Goal: Task Accomplishment & Management: Manage account settings

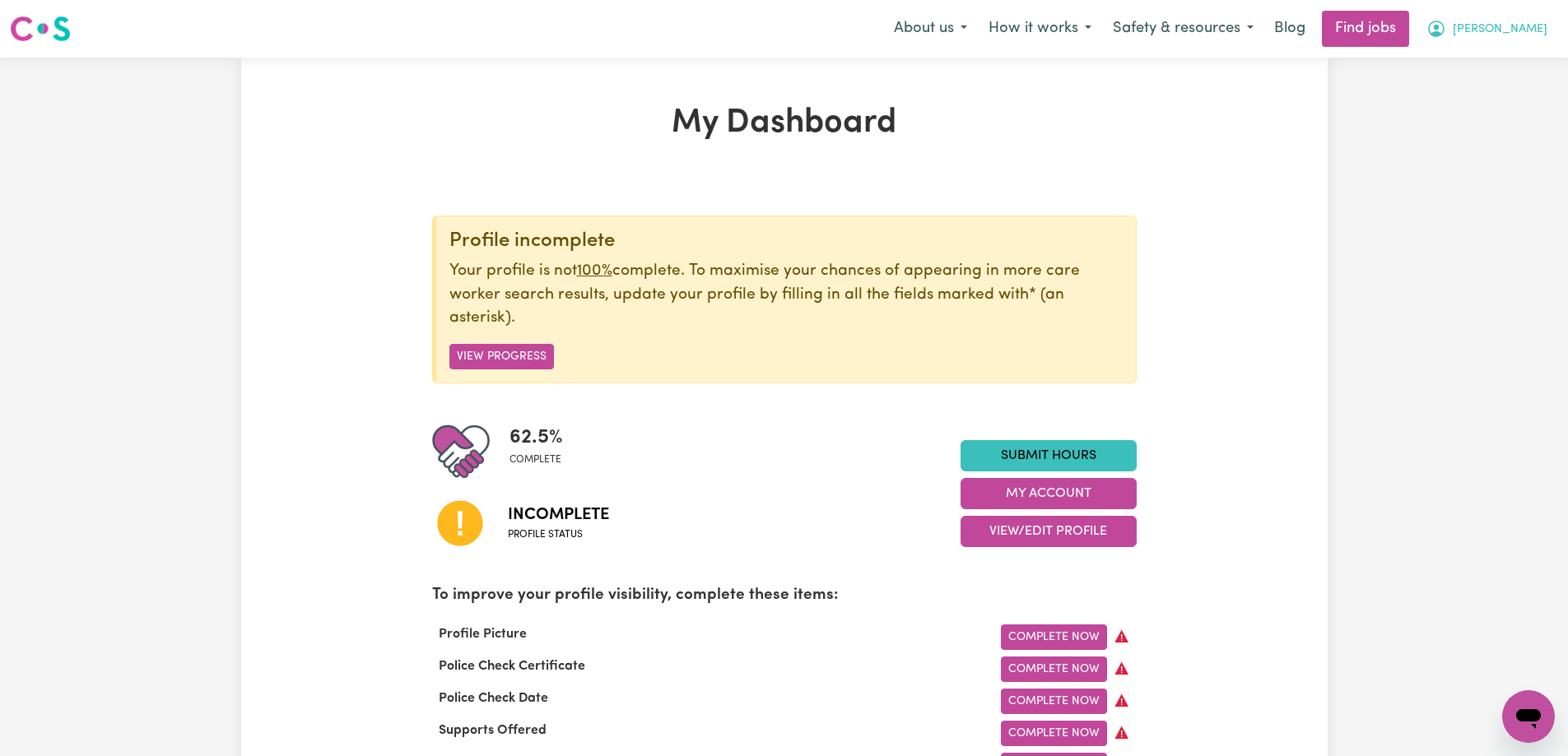
click at [1544, 24] on button "[PERSON_NAME]" at bounding box center [1487, 29] width 143 height 34
click at [1516, 119] on link "Logout" at bounding box center [1492, 126] width 130 height 32
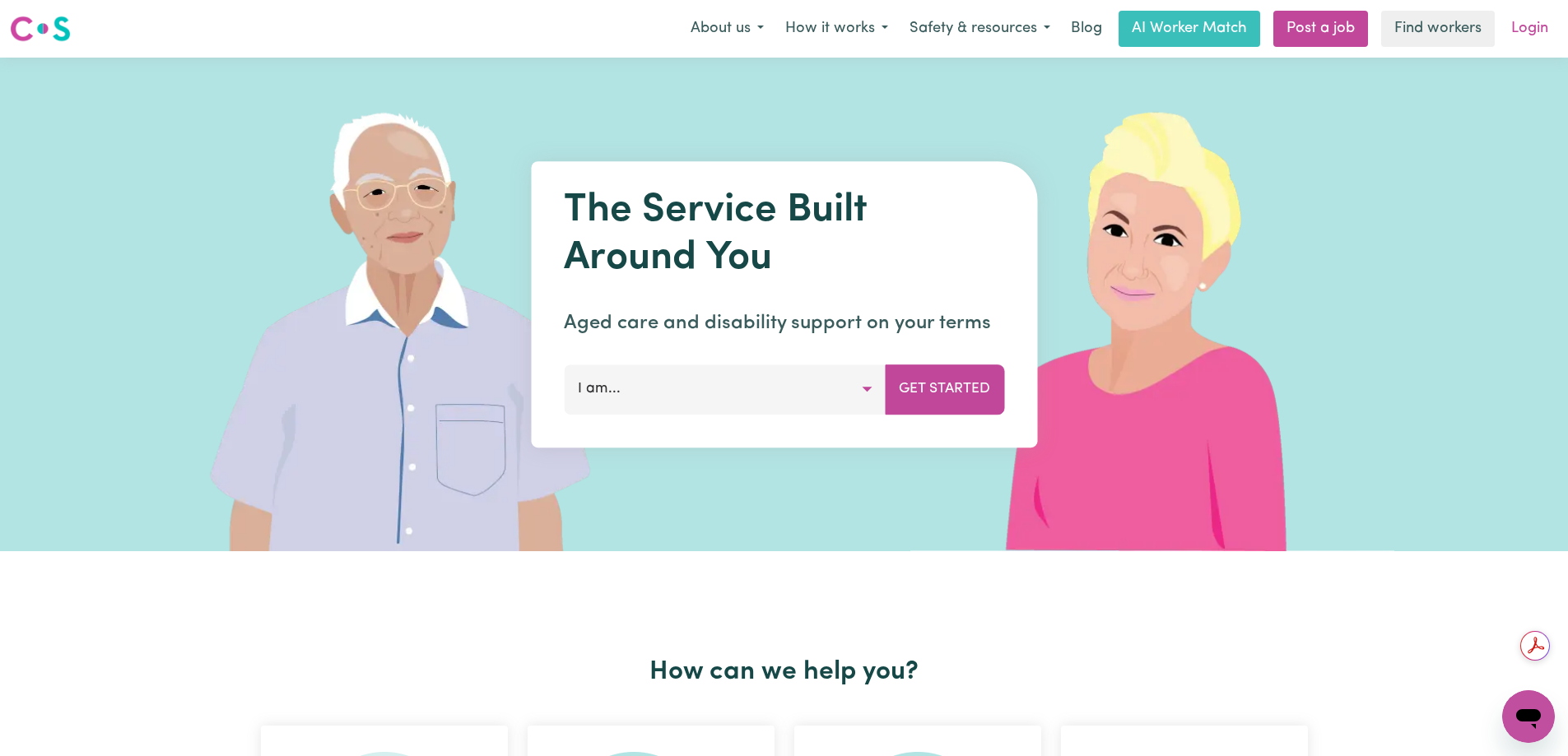
click at [1537, 31] on link "Login" at bounding box center [1529, 29] width 57 height 36
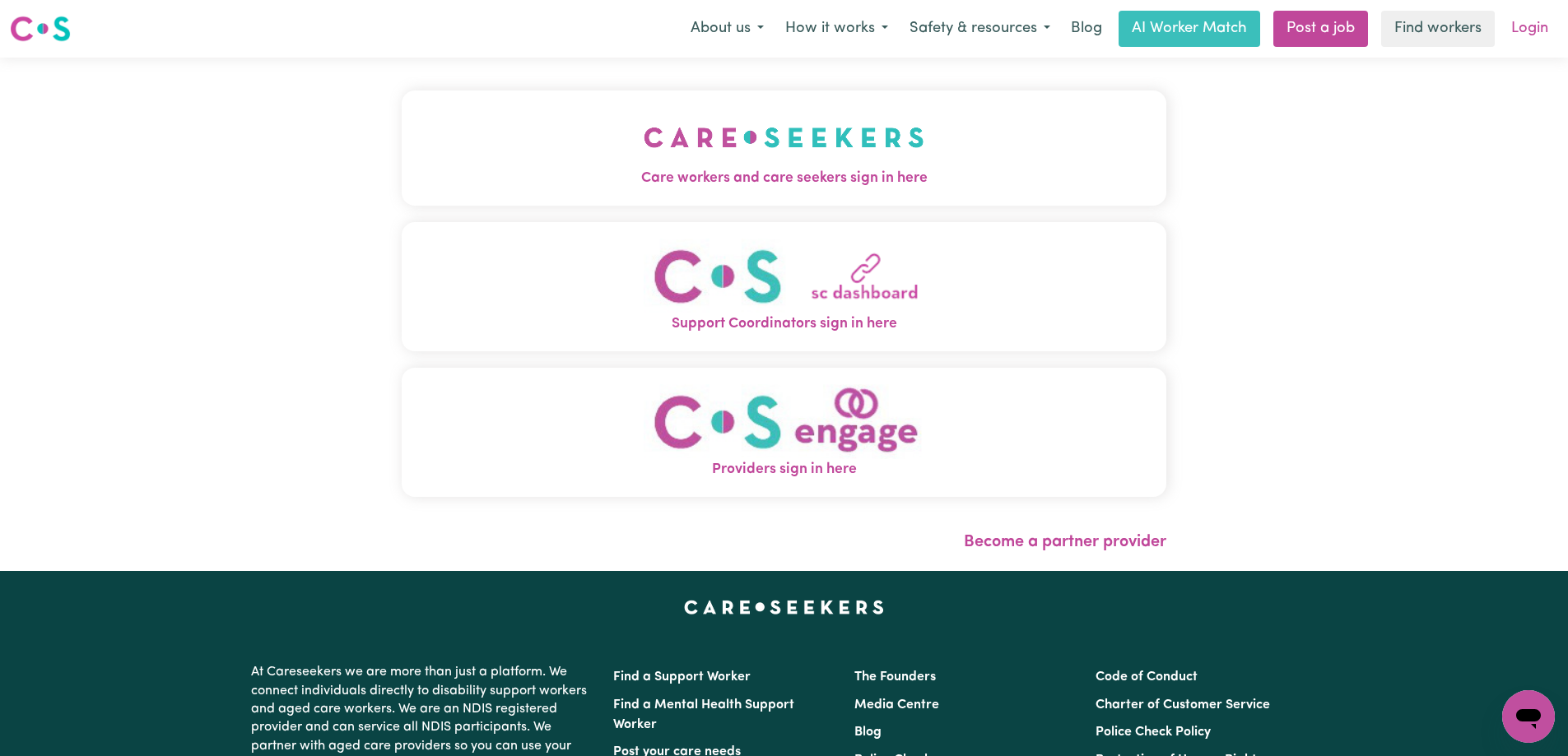
click at [1541, 27] on link "Login" at bounding box center [1529, 29] width 57 height 36
click at [1525, 26] on link "Login" at bounding box center [1529, 29] width 57 height 36
click at [1537, 33] on link "Login" at bounding box center [1529, 29] width 57 height 36
click at [1527, 27] on link "Login" at bounding box center [1529, 29] width 57 height 36
click at [1524, 31] on link "Login" at bounding box center [1529, 29] width 57 height 36
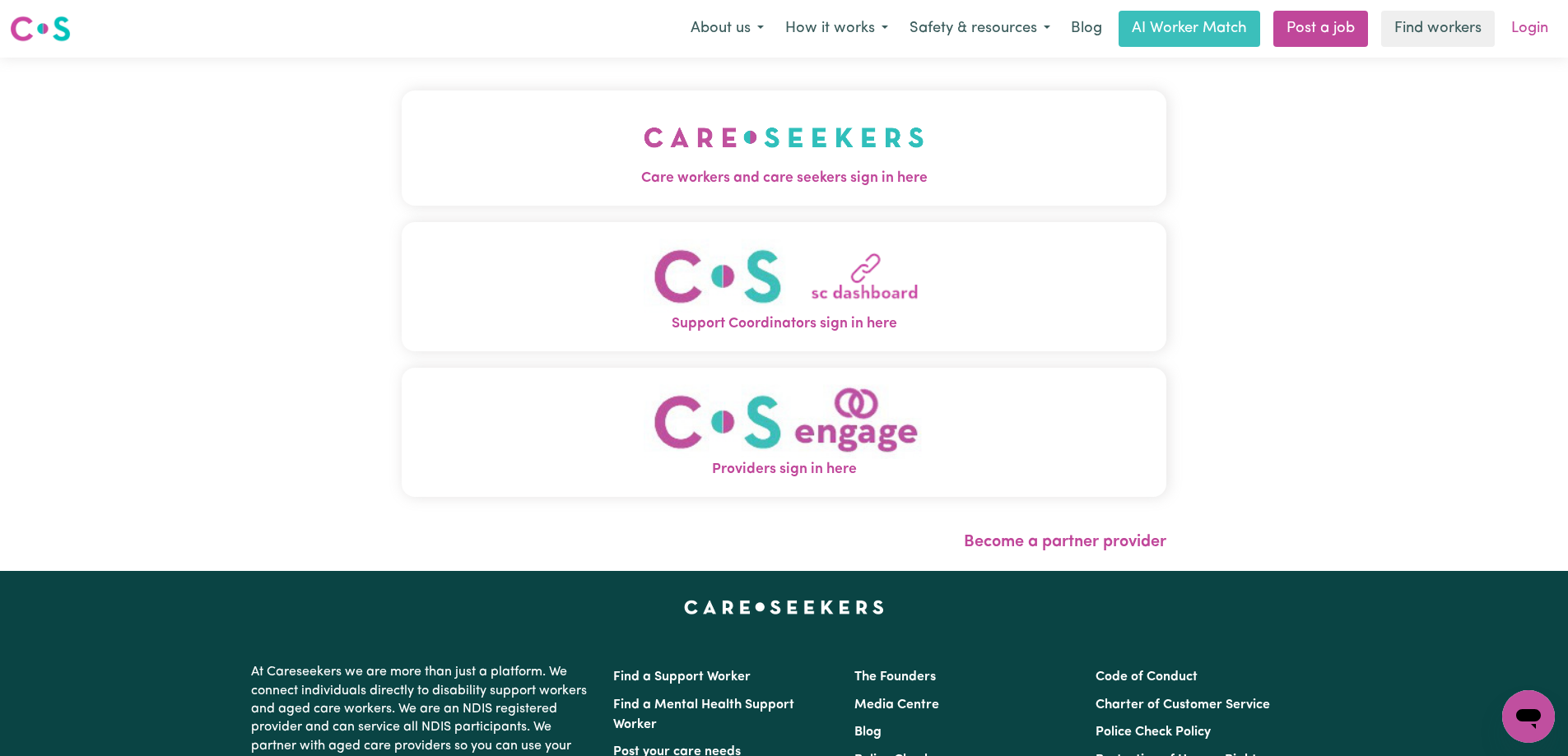
click at [1525, 33] on link "Login" at bounding box center [1529, 29] width 57 height 36
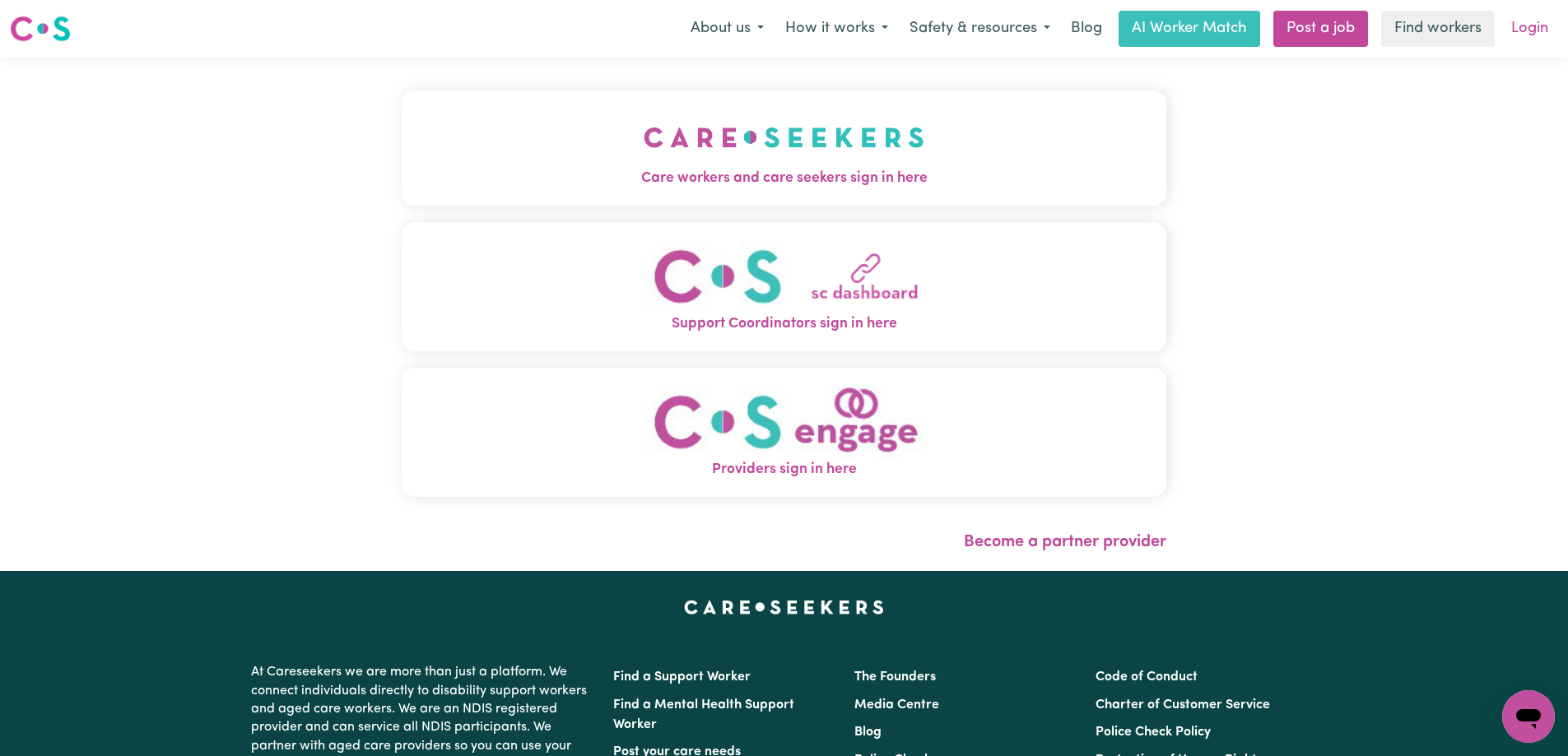
click at [1525, 33] on link "Login" at bounding box center [1529, 29] width 57 height 36
click at [1525, 27] on link "Login" at bounding box center [1529, 29] width 57 height 36
click at [1524, 27] on link "Login" at bounding box center [1529, 29] width 57 height 36
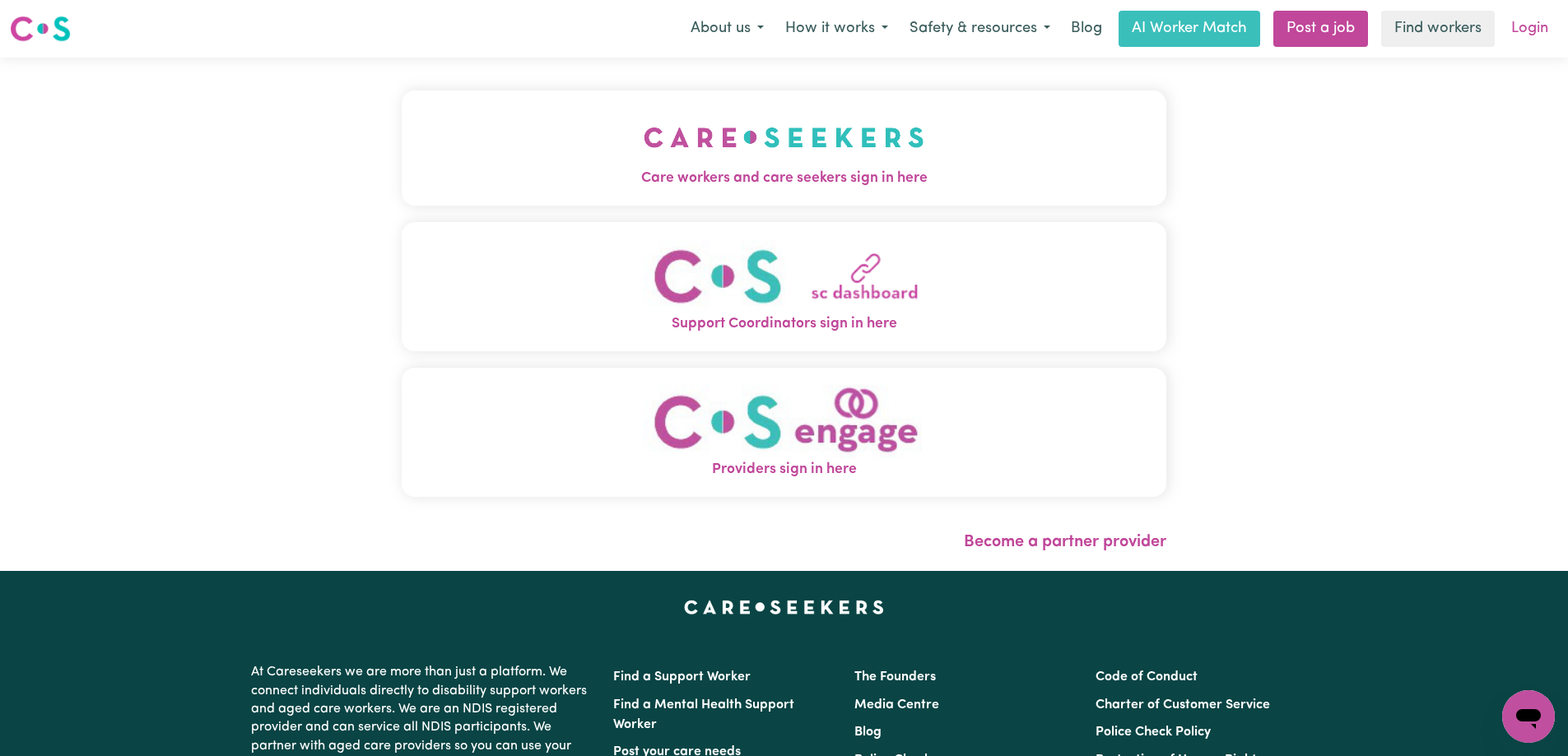
click at [1521, 26] on link "Login" at bounding box center [1529, 29] width 57 height 36
click at [1523, 28] on link "Login" at bounding box center [1529, 29] width 57 height 36
click at [1523, 30] on link "Login" at bounding box center [1529, 29] width 57 height 36
click at [1522, 29] on link "Login" at bounding box center [1529, 29] width 57 height 36
click at [1533, 37] on link "Login" at bounding box center [1529, 29] width 57 height 36
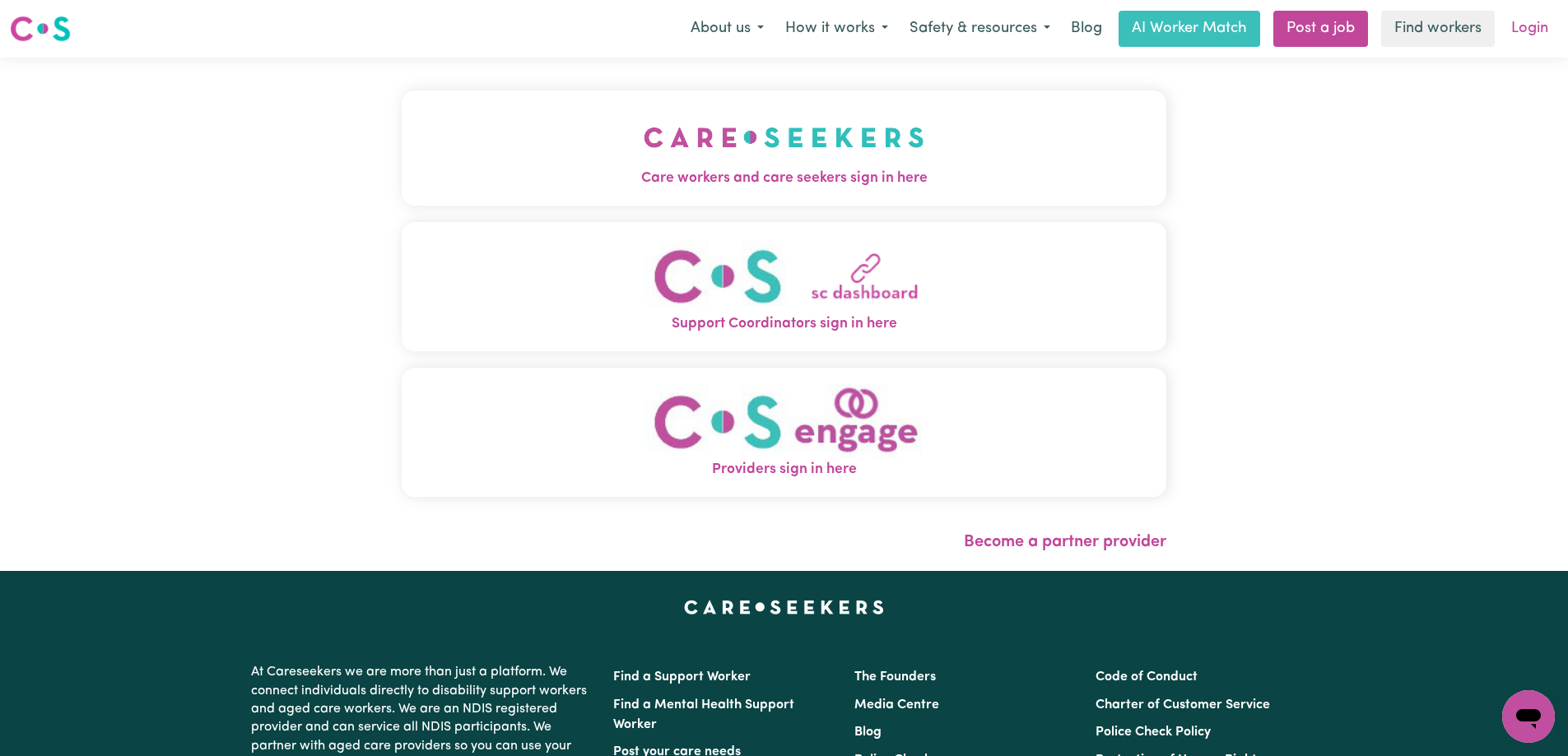
click at [1532, 33] on link "Login" at bounding box center [1529, 29] width 57 height 36
click at [1532, 30] on link "Login" at bounding box center [1529, 29] width 57 height 36
click at [1527, 30] on link "Login" at bounding box center [1529, 29] width 57 height 36
click at [1526, 25] on link "Login" at bounding box center [1529, 29] width 57 height 36
click at [1523, 33] on link "Login" at bounding box center [1529, 29] width 57 height 36
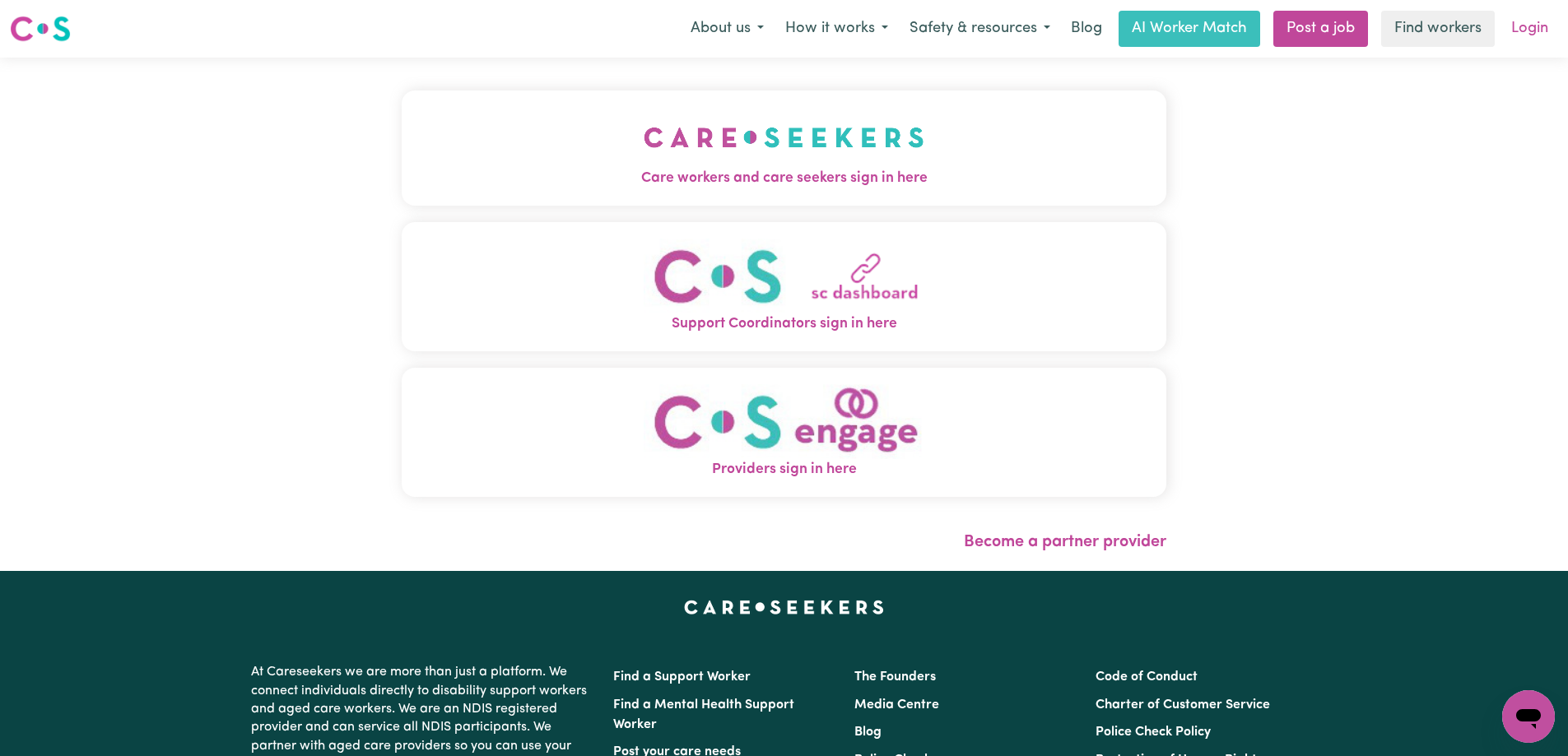
click at [1523, 30] on link "Login" at bounding box center [1529, 29] width 57 height 36
click at [1521, 33] on link "Login" at bounding box center [1529, 29] width 57 height 36
click at [1519, 33] on link "Login" at bounding box center [1529, 29] width 57 height 36
click at [1513, 28] on link "Login" at bounding box center [1529, 29] width 57 height 36
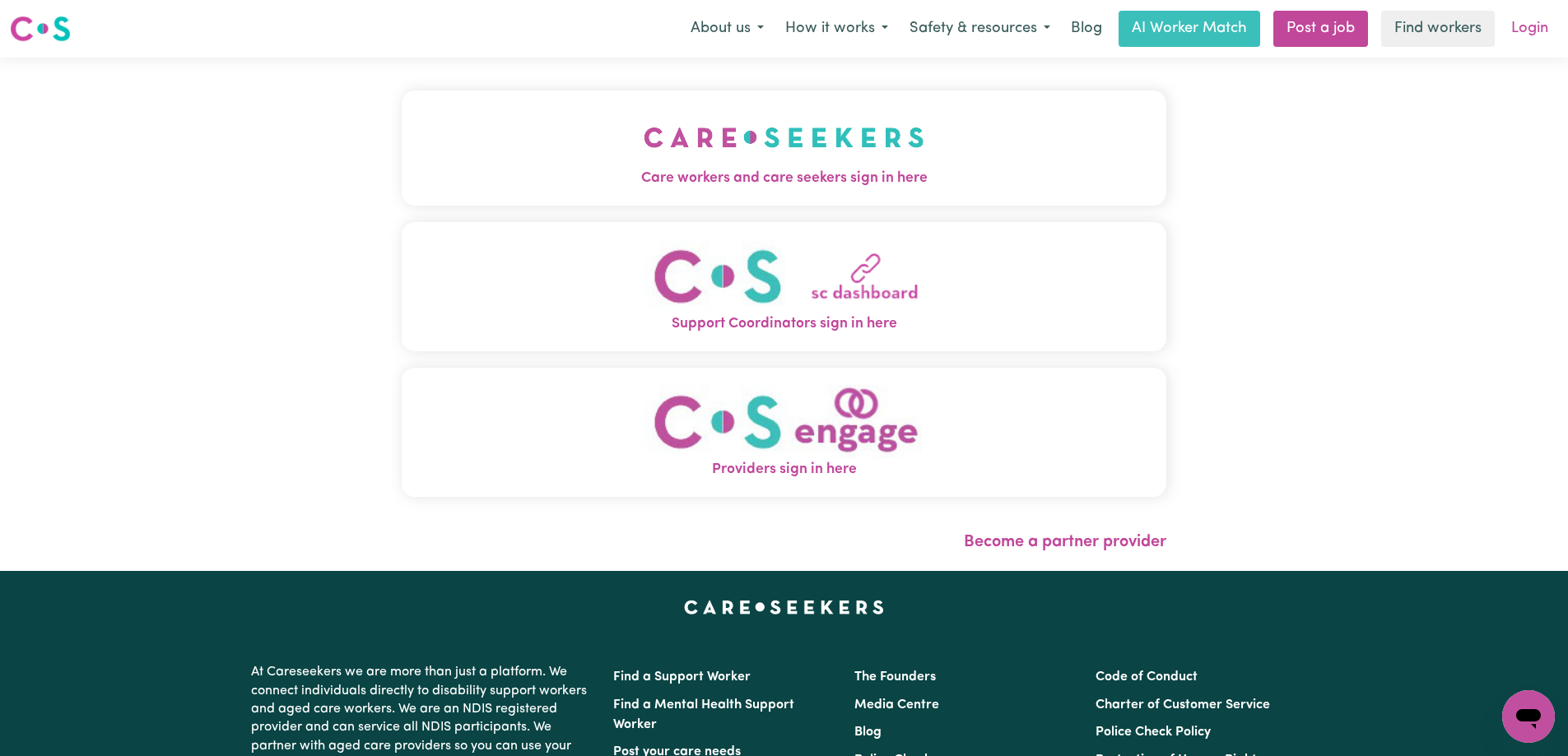
drag, startPoint x: 1511, startPoint y: 27, endPoint x: 1543, endPoint y: 33, distance: 32.6
click at [1527, 32] on link "Login" at bounding box center [1529, 29] width 57 height 36
click at [1543, 33] on link "Login" at bounding box center [1529, 29] width 57 height 36
click at [1535, 33] on link "Login" at bounding box center [1529, 29] width 57 height 36
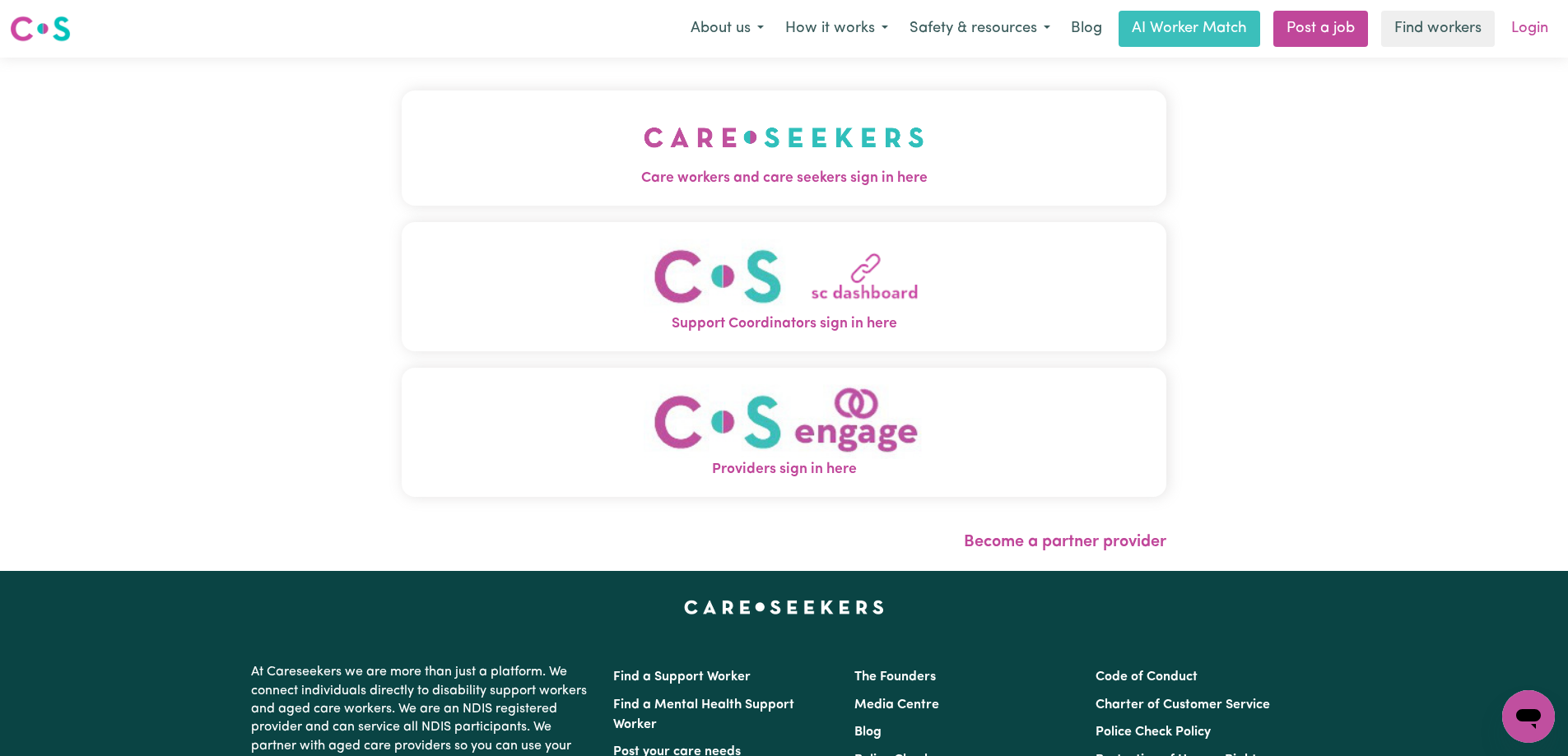
click at [1527, 33] on link "Login" at bounding box center [1529, 29] width 57 height 36
click at [1526, 26] on link "Login" at bounding box center [1529, 29] width 57 height 36
click at [1526, 27] on link "Login" at bounding box center [1529, 29] width 57 height 36
drag, startPoint x: 1532, startPoint y: 37, endPoint x: 1521, endPoint y: 31, distance: 12.5
click at [1532, 39] on link "Login" at bounding box center [1529, 29] width 57 height 36
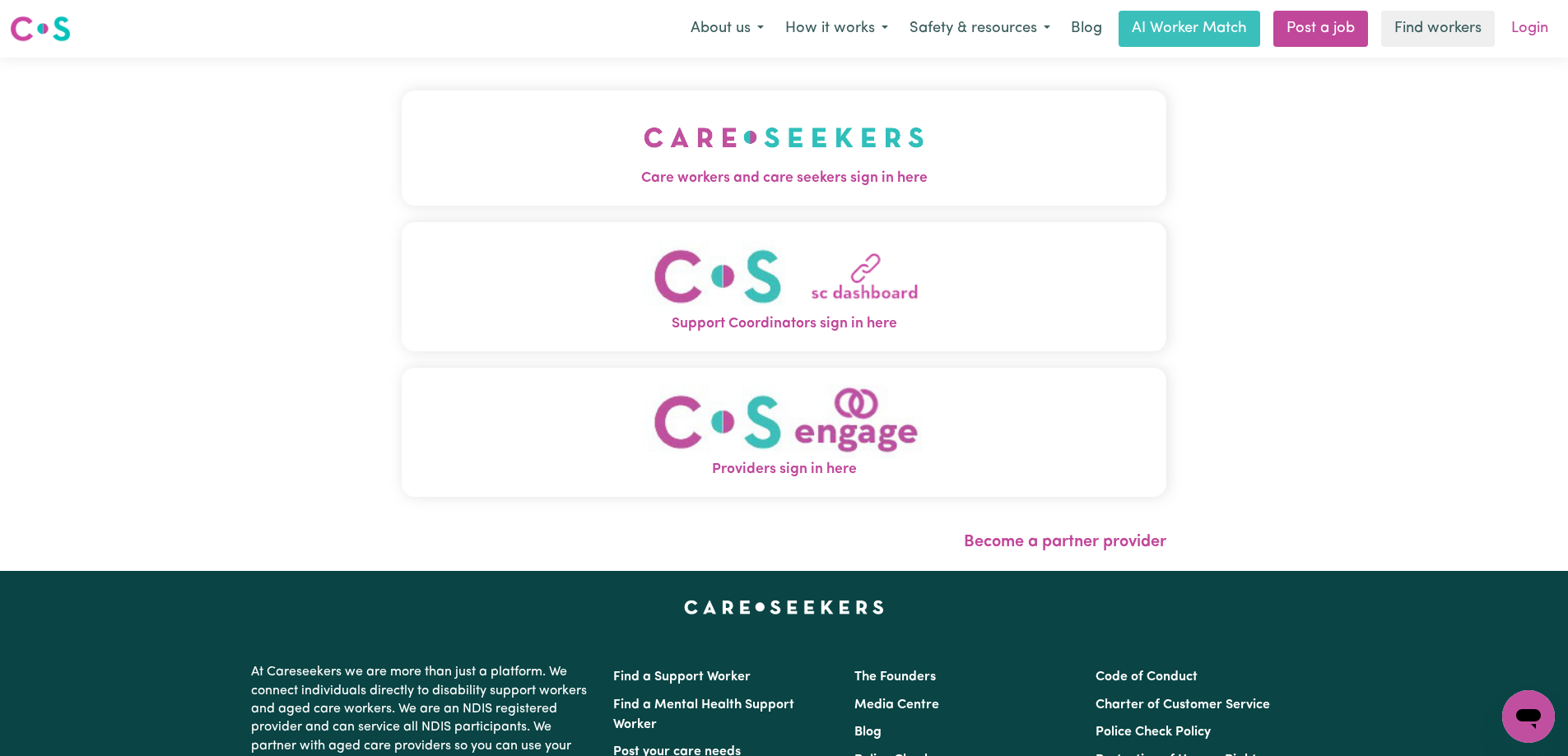
click at [1520, 31] on link "Login" at bounding box center [1529, 29] width 57 height 36
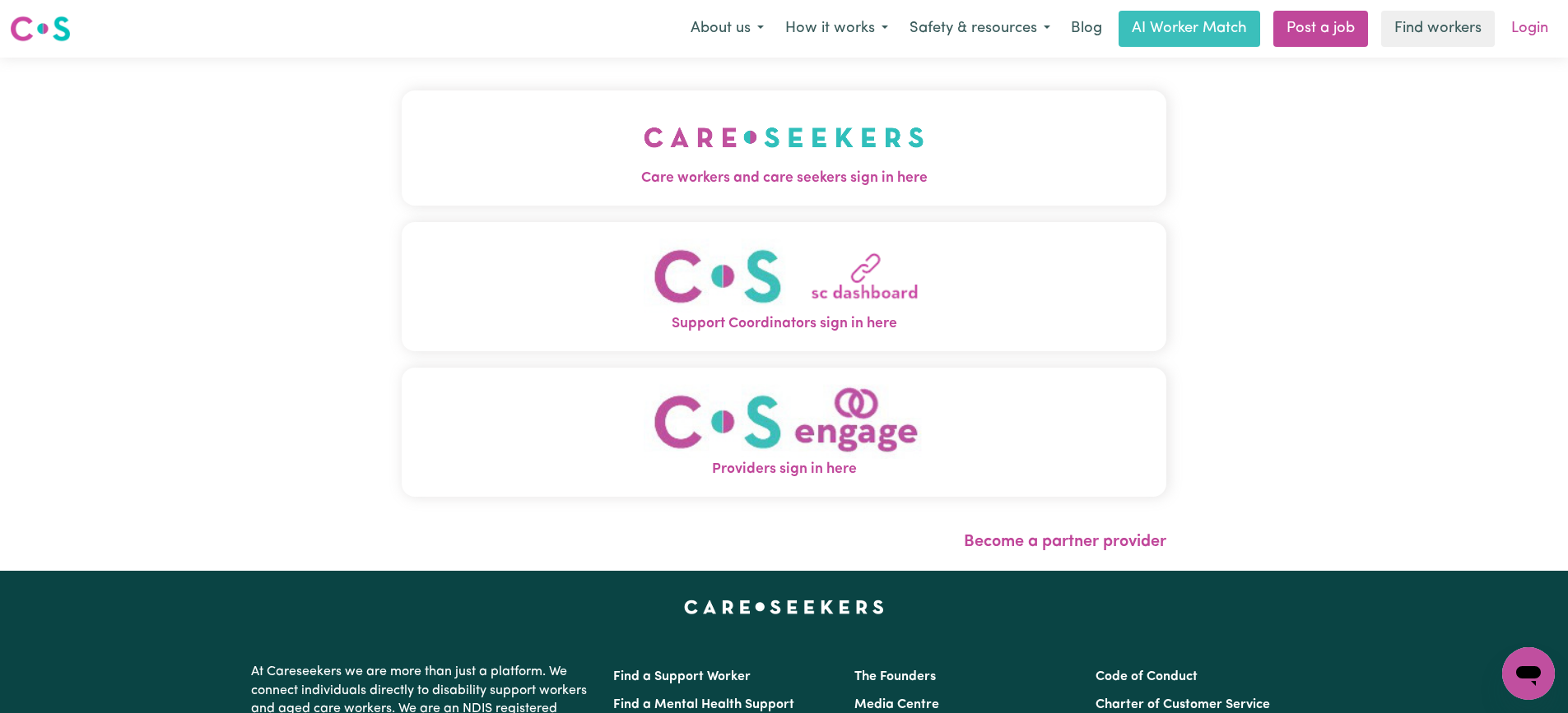
click at [1522, 33] on link "Login" at bounding box center [1529, 29] width 57 height 36
click at [1523, 33] on link "Login" at bounding box center [1529, 29] width 57 height 36
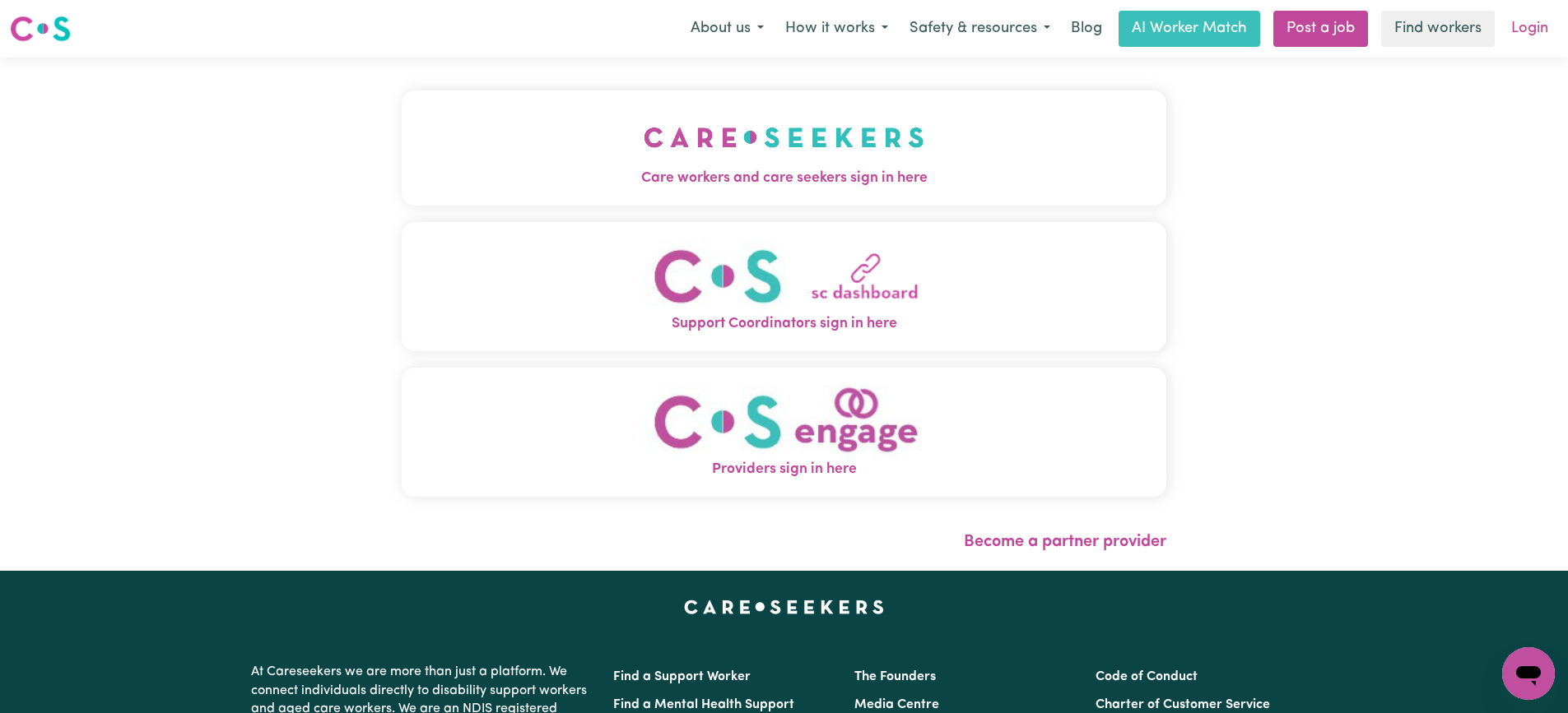
click at [1523, 33] on link "Login" at bounding box center [1529, 29] width 57 height 36
click at [1524, 28] on link "Login" at bounding box center [1529, 29] width 57 height 36
click at [1525, 28] on link "Login" at bounding box center [1529, 29] width 57 height 36
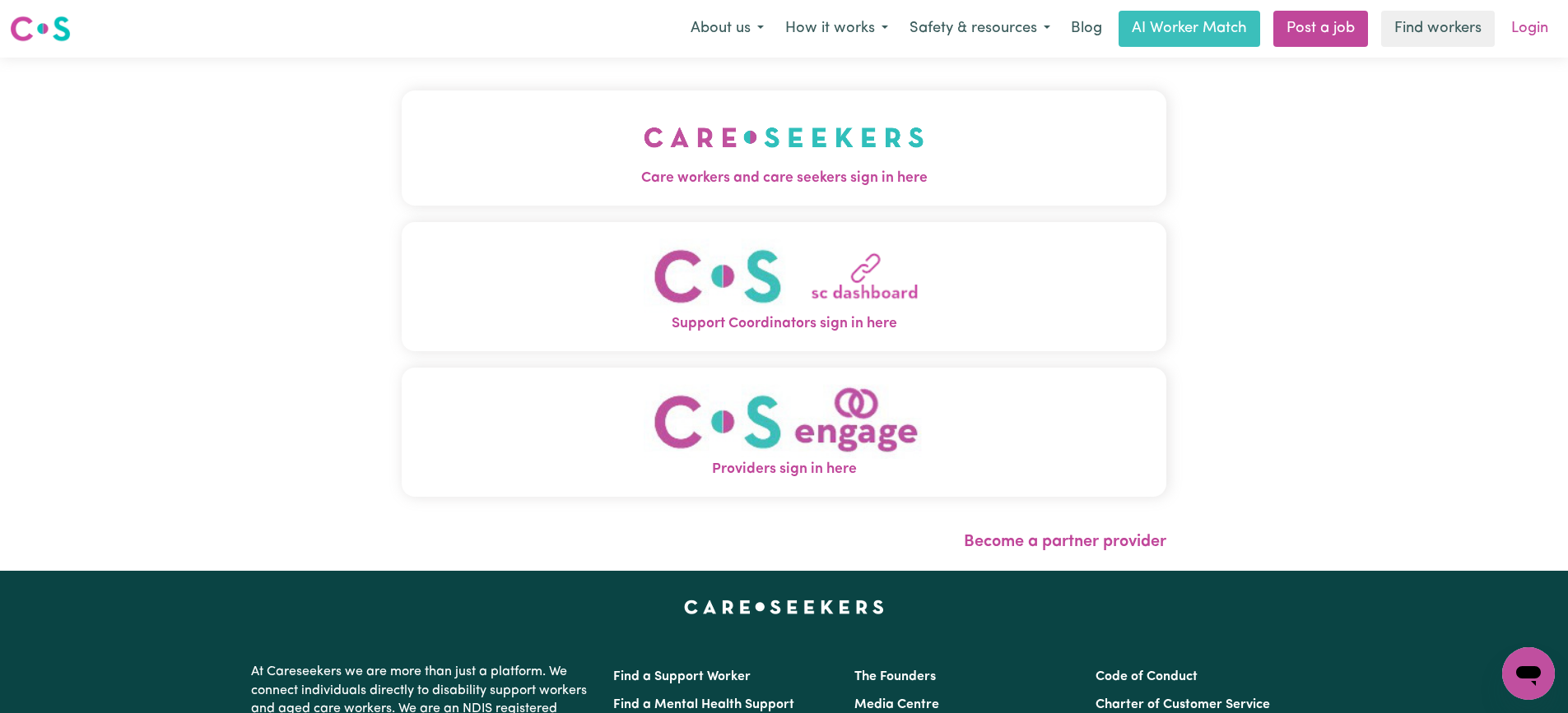
click at [1525, 28] on link "Login" at bounding box center [1529, 29] width 57 height 36
drag, startPoint x: 1525, startPoint y: 28, endPoint x: 1533, endPoint y: 29, distance: 8.1
click at [1532, 29] on link "Login" at bounding box center [1529, 29] width 57 height 36
click at [1533, 29] on link "Login" at bounding box center [1529, 29] width 57 height 36
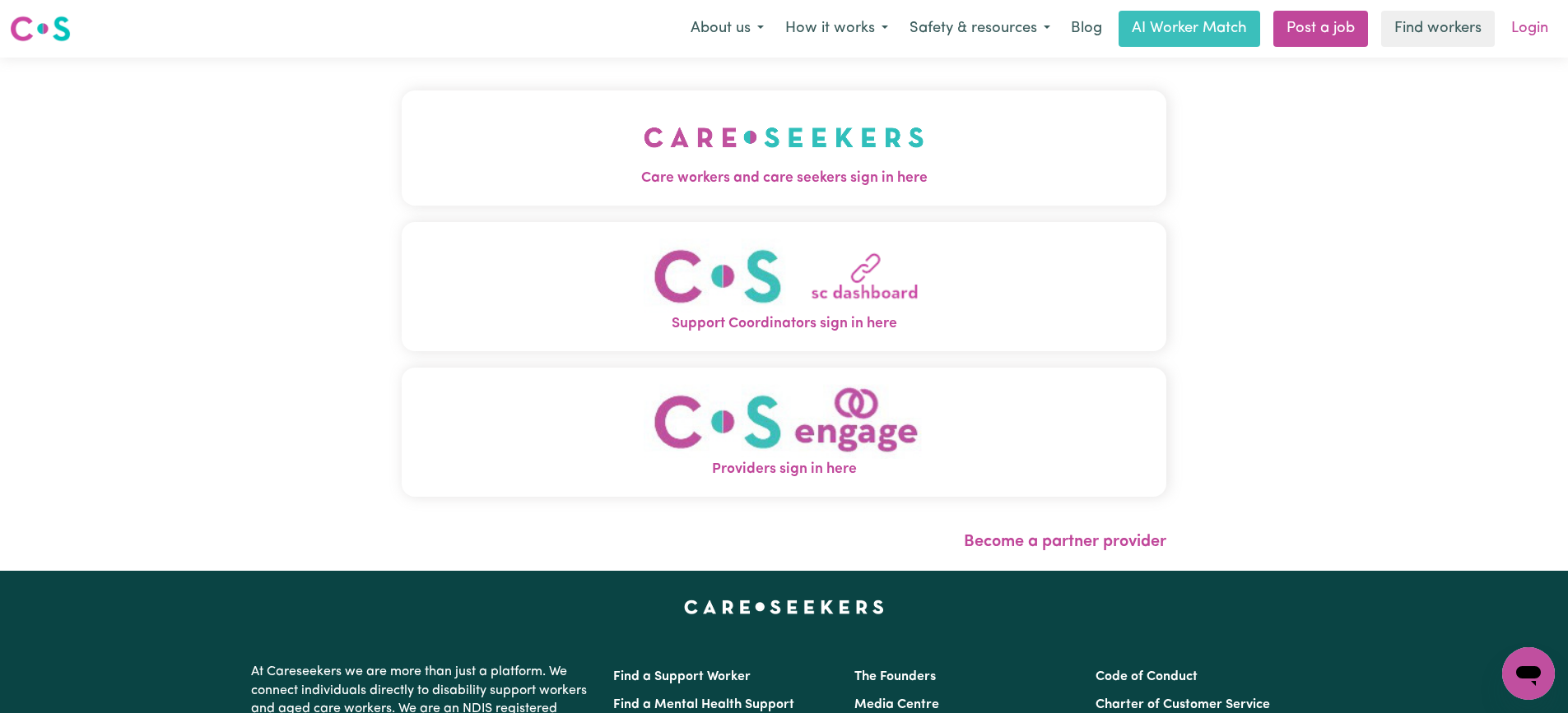
click at [1535, 26] on link "Login" at bounding box center [1529, 29] width 57 height 36
click at [1533, 30] on link "Login" at bounding box center [1529, 29] width 57 height 36
click at [1533, 31] on link "Login" at bounding box center [1529, 29] width 57 height 36
drag, startPoint x: 1533, startPoint y: 31, endPoint x: 1516, endPoint y: 28, distance: 17.3
click at [1524, 33] on link "Login" at bounding box center [1529, 29] width 57 height 36
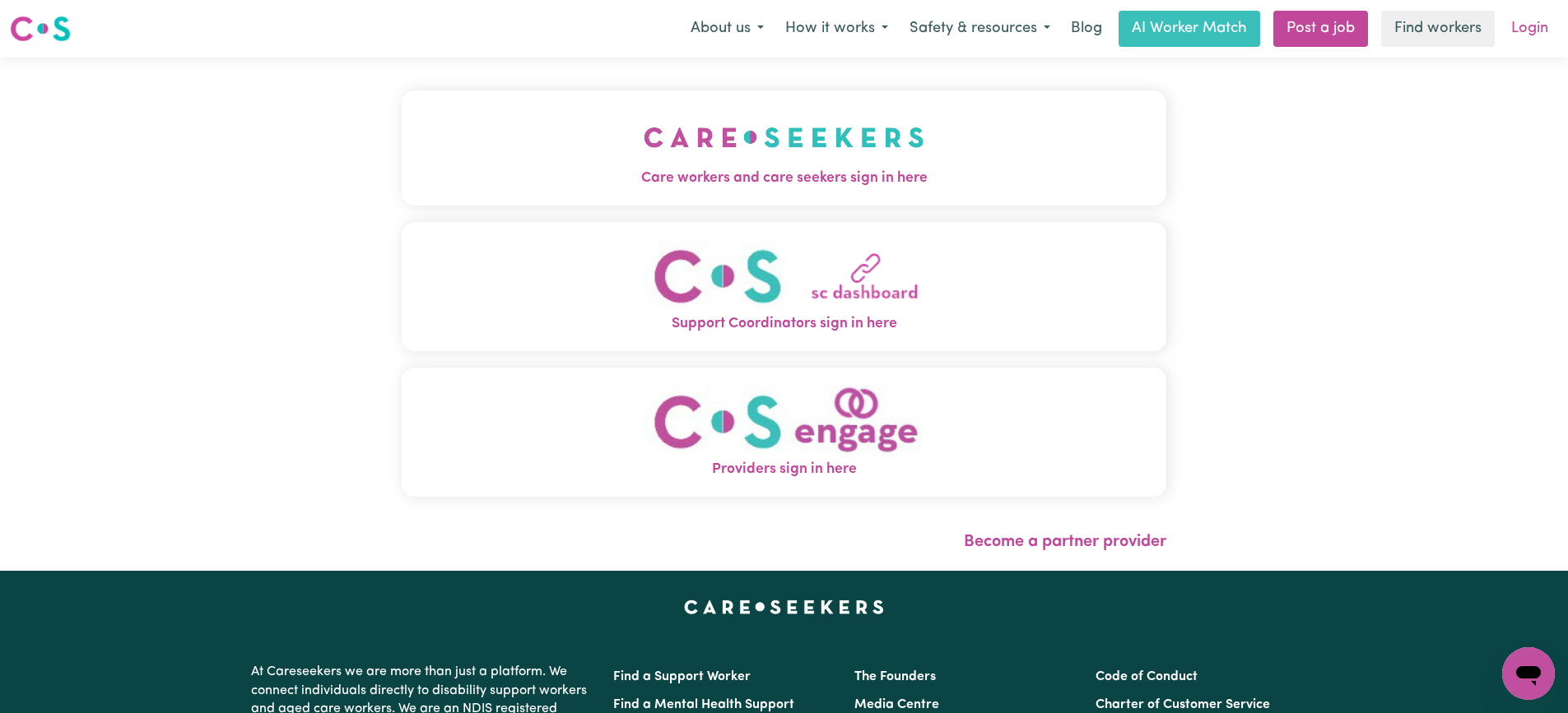
click at [1516, 28] on link "Login" at bounding box center [1529, 29] width 57 height 36
click at [1517, 28] on link "Login" at bounding box center [1529, 29] width 57 height 36
click at [1527, 42] on link "Login" at bounding box center [1529, 29] width 57 height 36
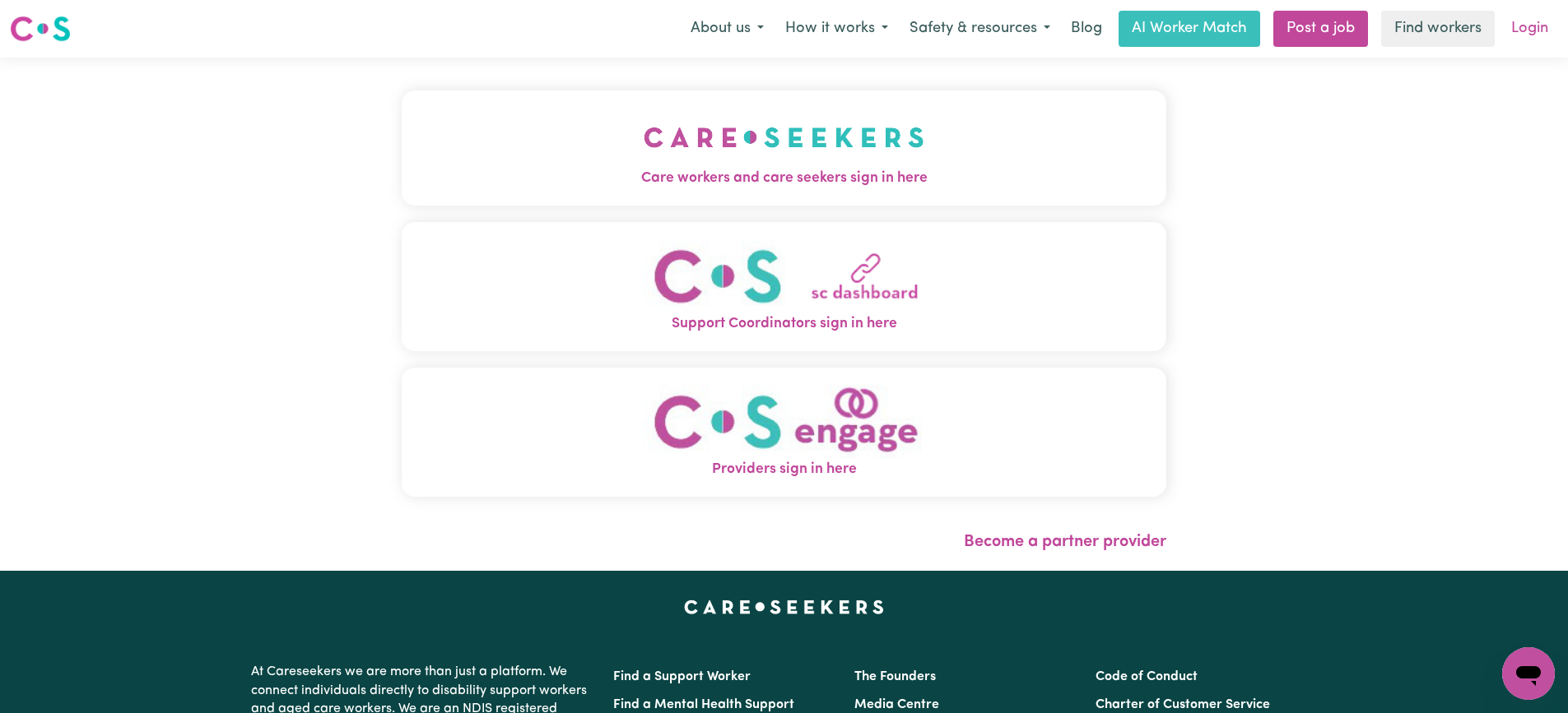
click at [1527, 42] on link "Login" at bounding box center [1529, 29] width 57 height 36
click at [1527, 39] on link "Login" at bounding box center [1529, 29] width 57 height 36
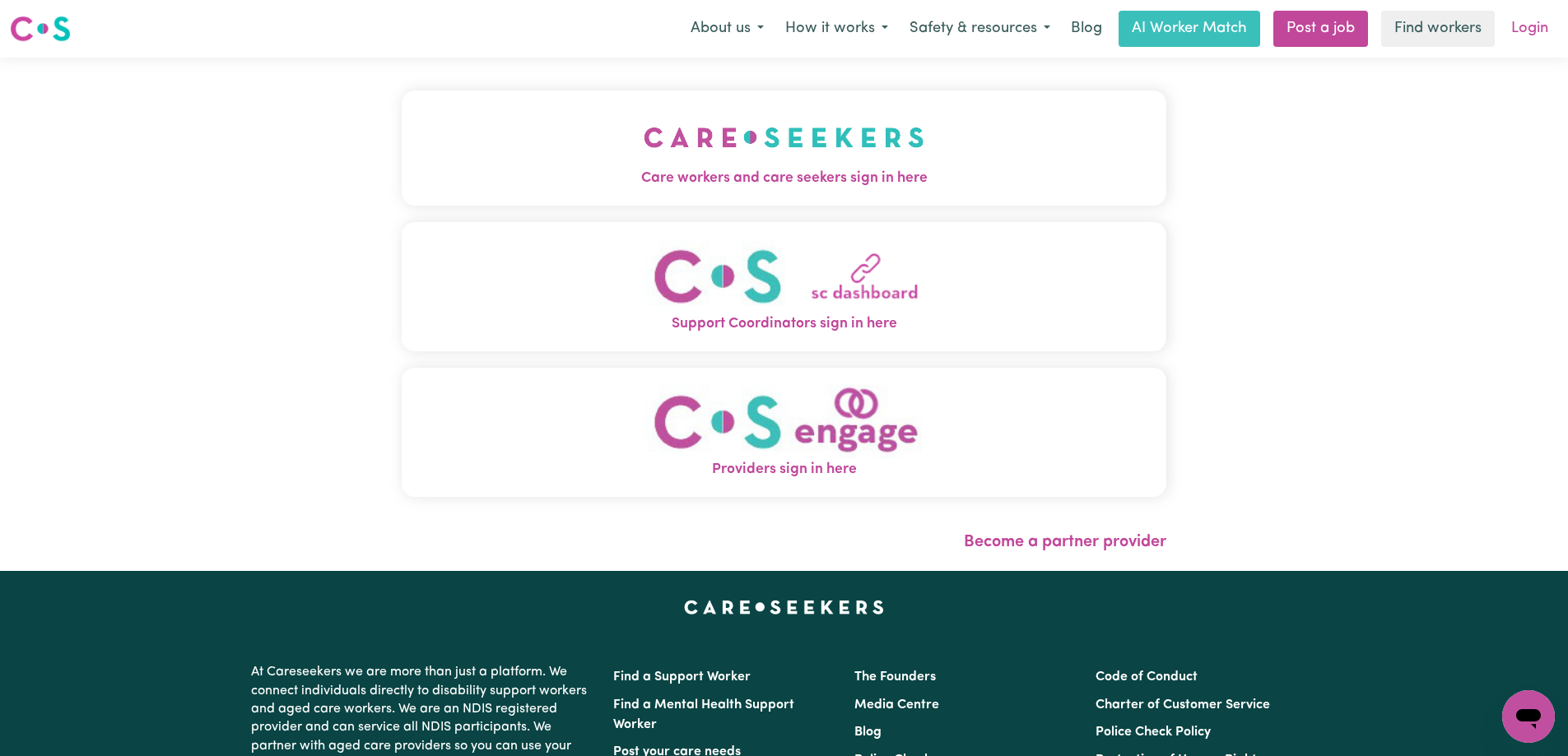
click at [1526, 36] on link "Login" at bounding box center [1529, 29] width 57 height 36
click at [1527, 37] on link "Login" at bounding box center [1529, 29] width 57 height 36
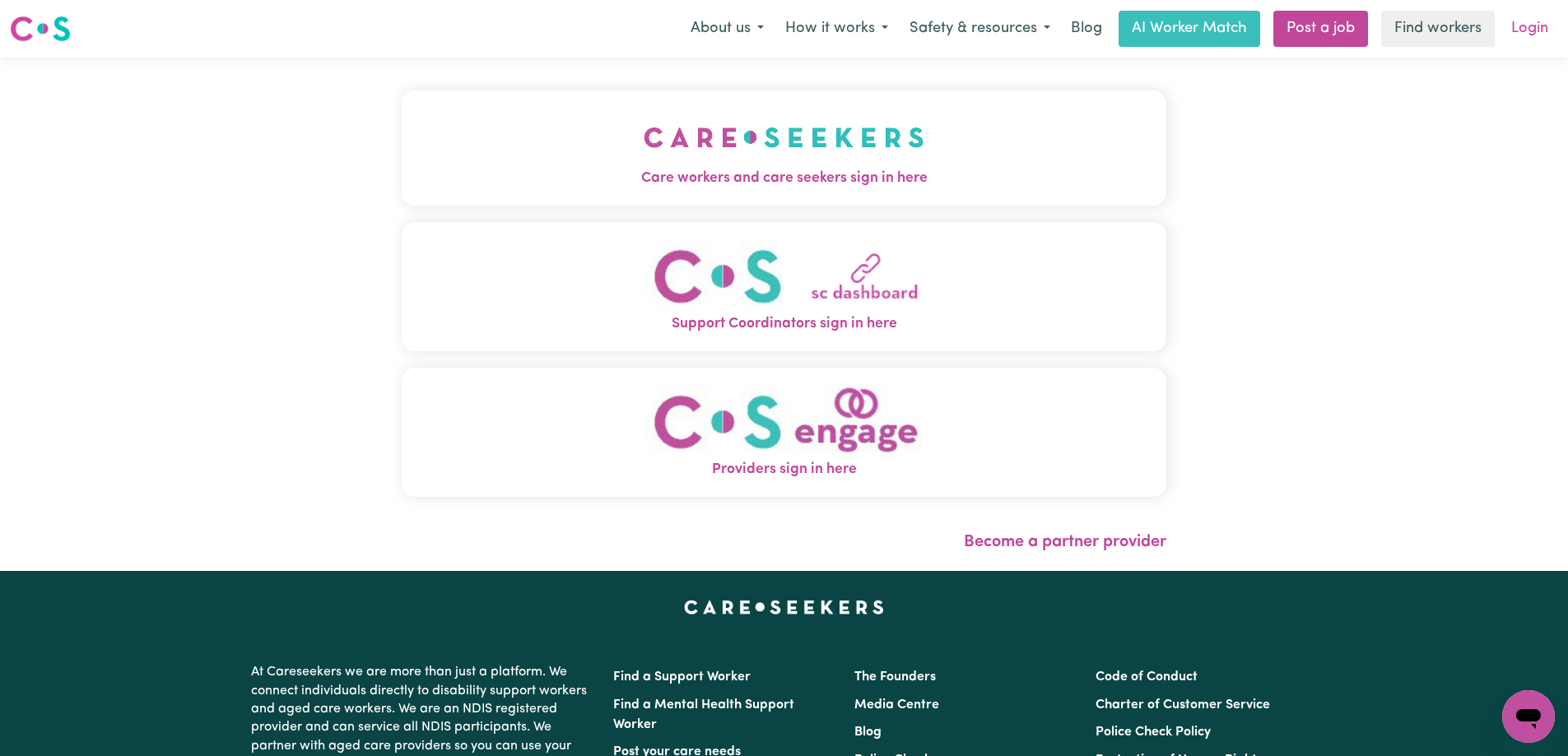
click at [1527, 37] on link "Login" at bounding box center [1529, 29] width 57 height 36
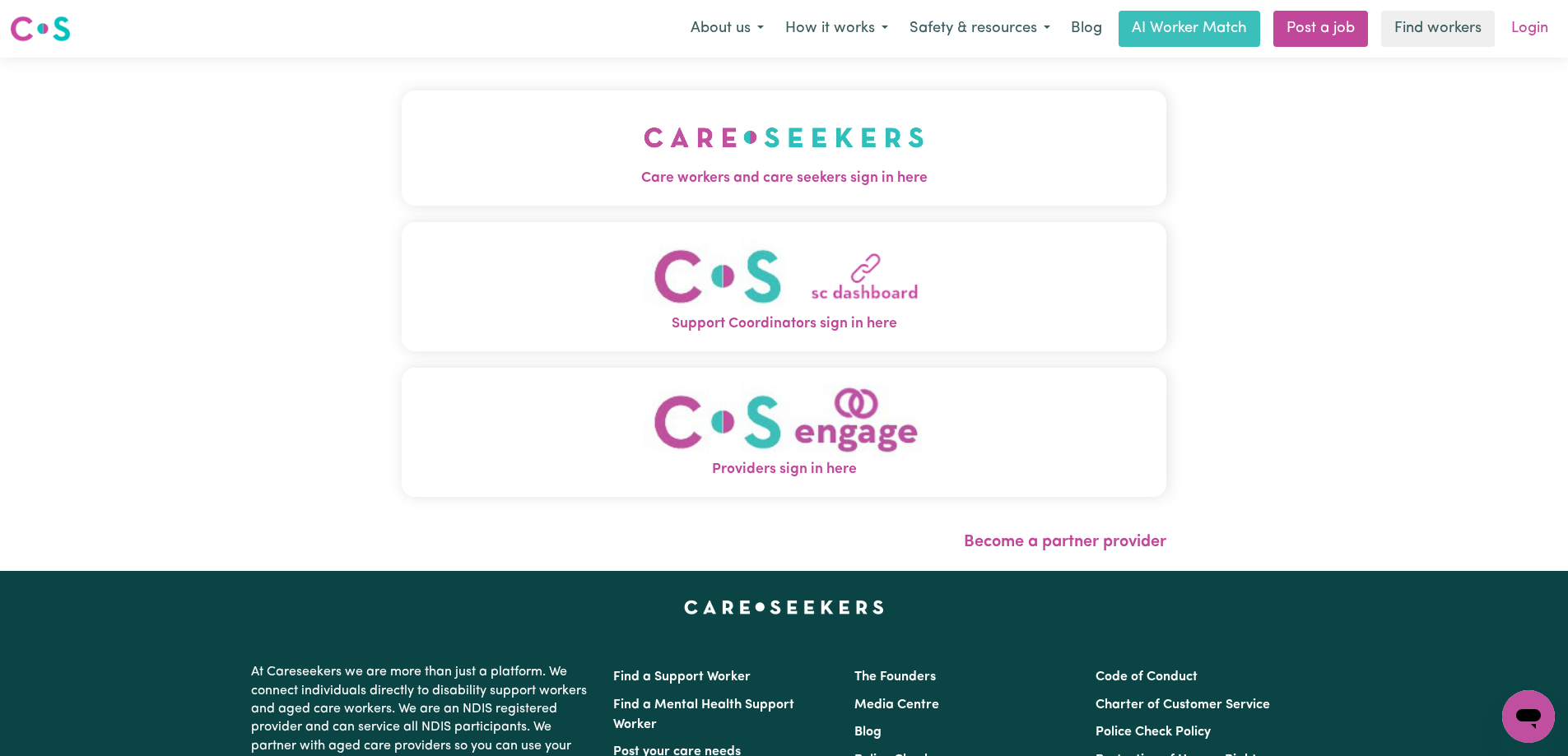
click at [1527, 37] on link "Login" at bounding box center [1529, 29] width 57 height 36
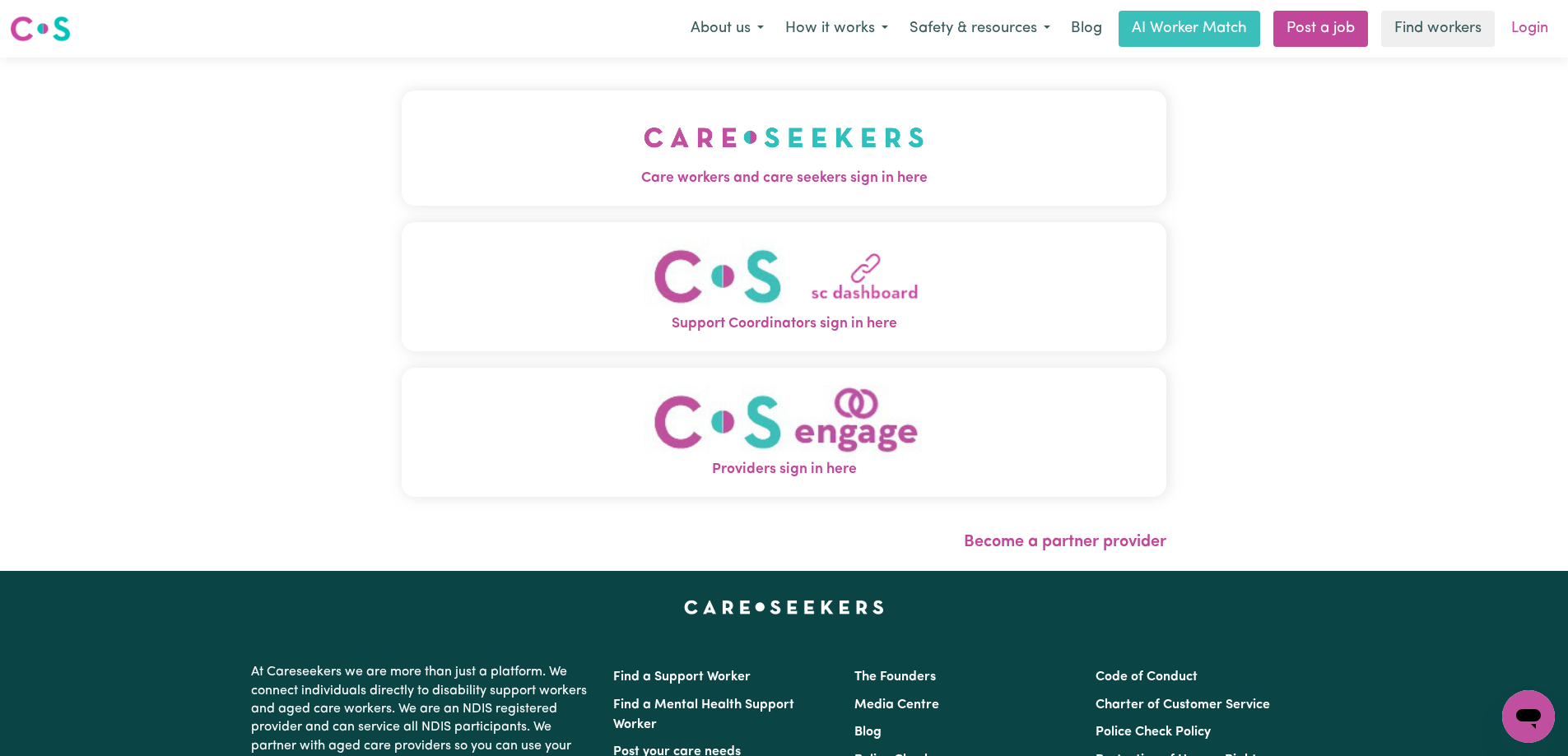
click at [1527, 37] on link "Login" at bounding box center [1529, 29] width 57 height 36
click at [1523, 25] on link "Login" at bounding box center [1529, 29] width 57 height 36
click at [1528, 28] on link "Login" at bounding box center [1529, 29] width 57 height 36
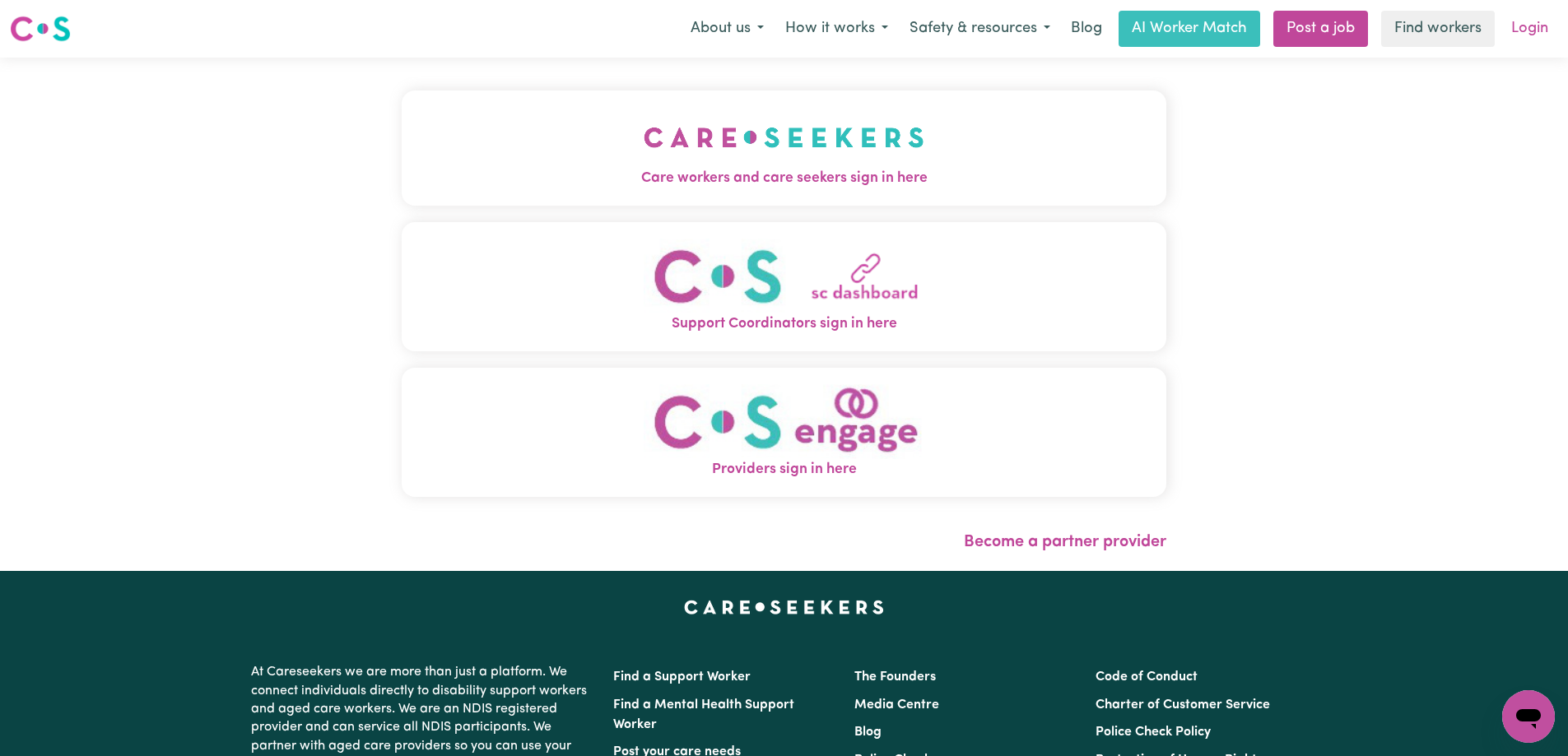
click at [1528, 28] on link "Login" at bounding box center [1529, 29] width 57 height 36
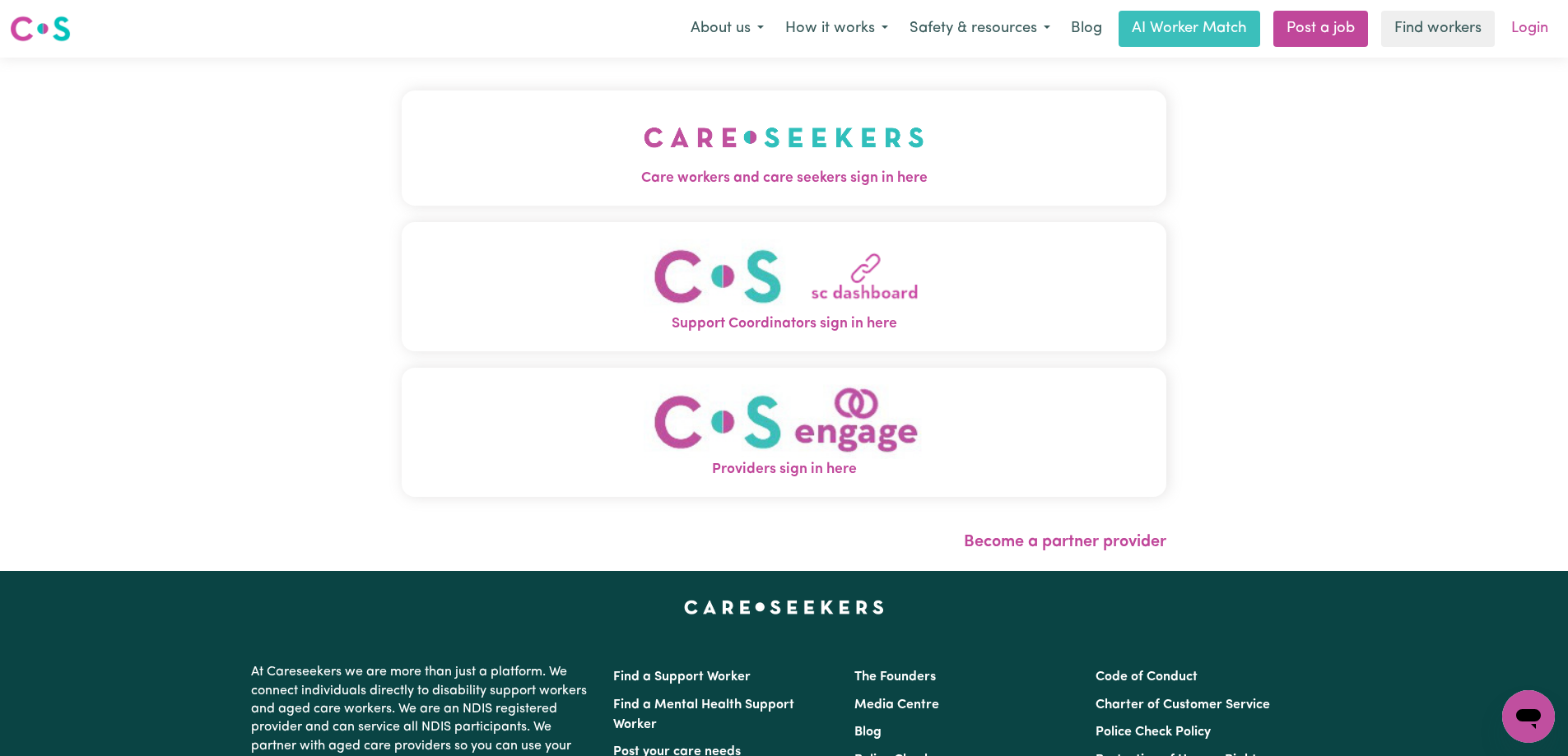
click at [1528, 28] on link "Login" at bounding box center [1529, 29] width 57 height 36
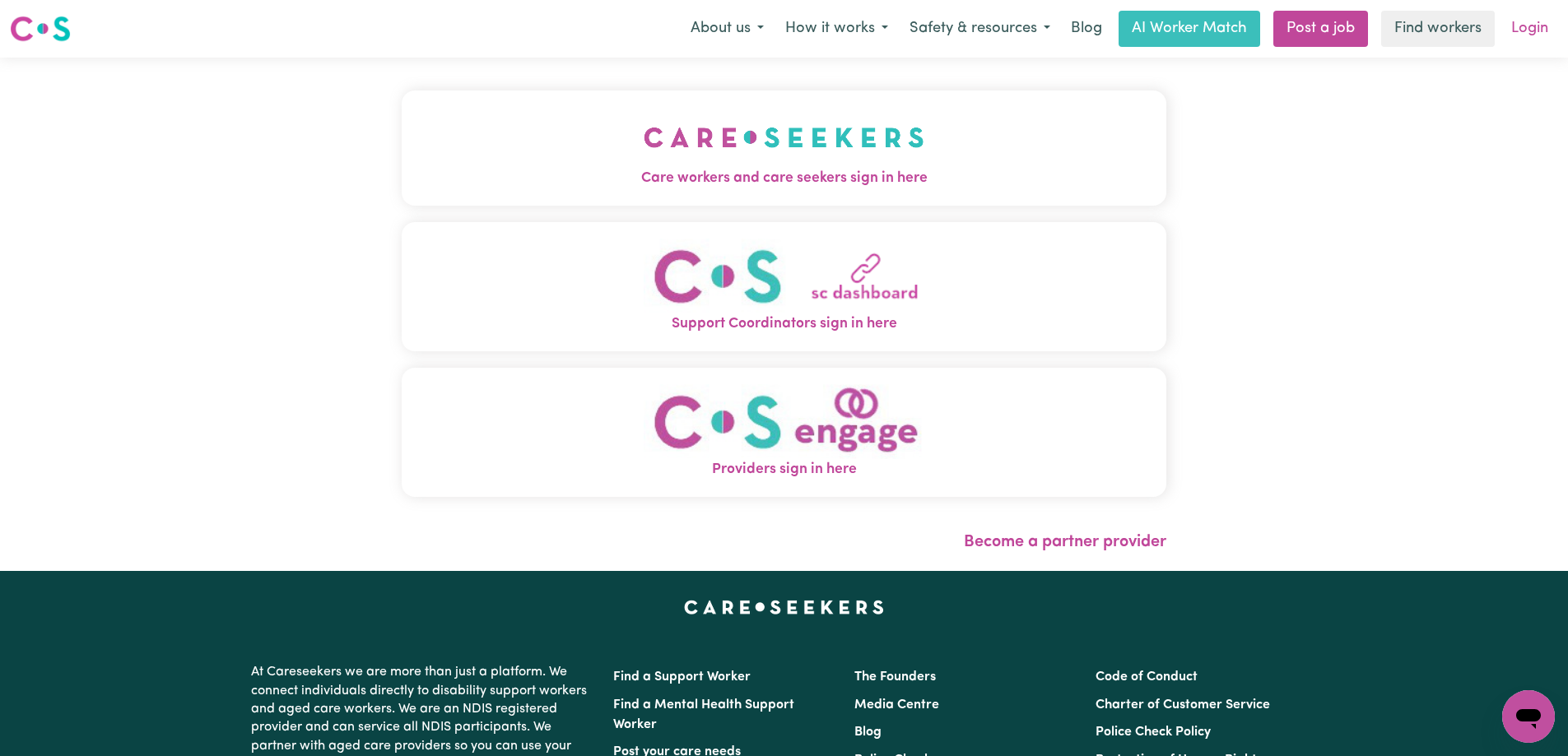
click at [1528, 28] on link "Login" at bounding box center [1529, 29] width 57 height 36
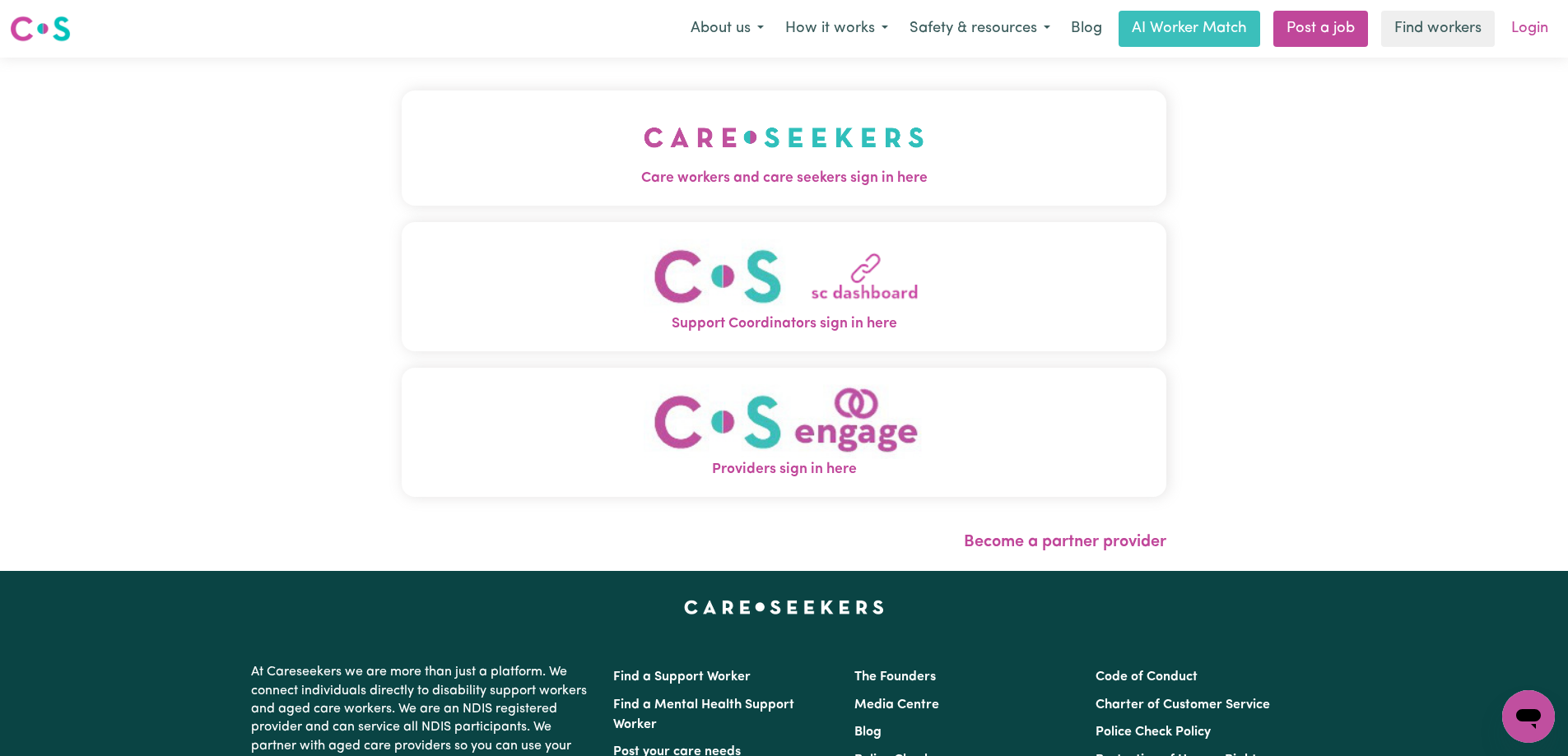
click at [1528, 28] on link "Login" at bounding box center [1529, 29] width 57 height 36
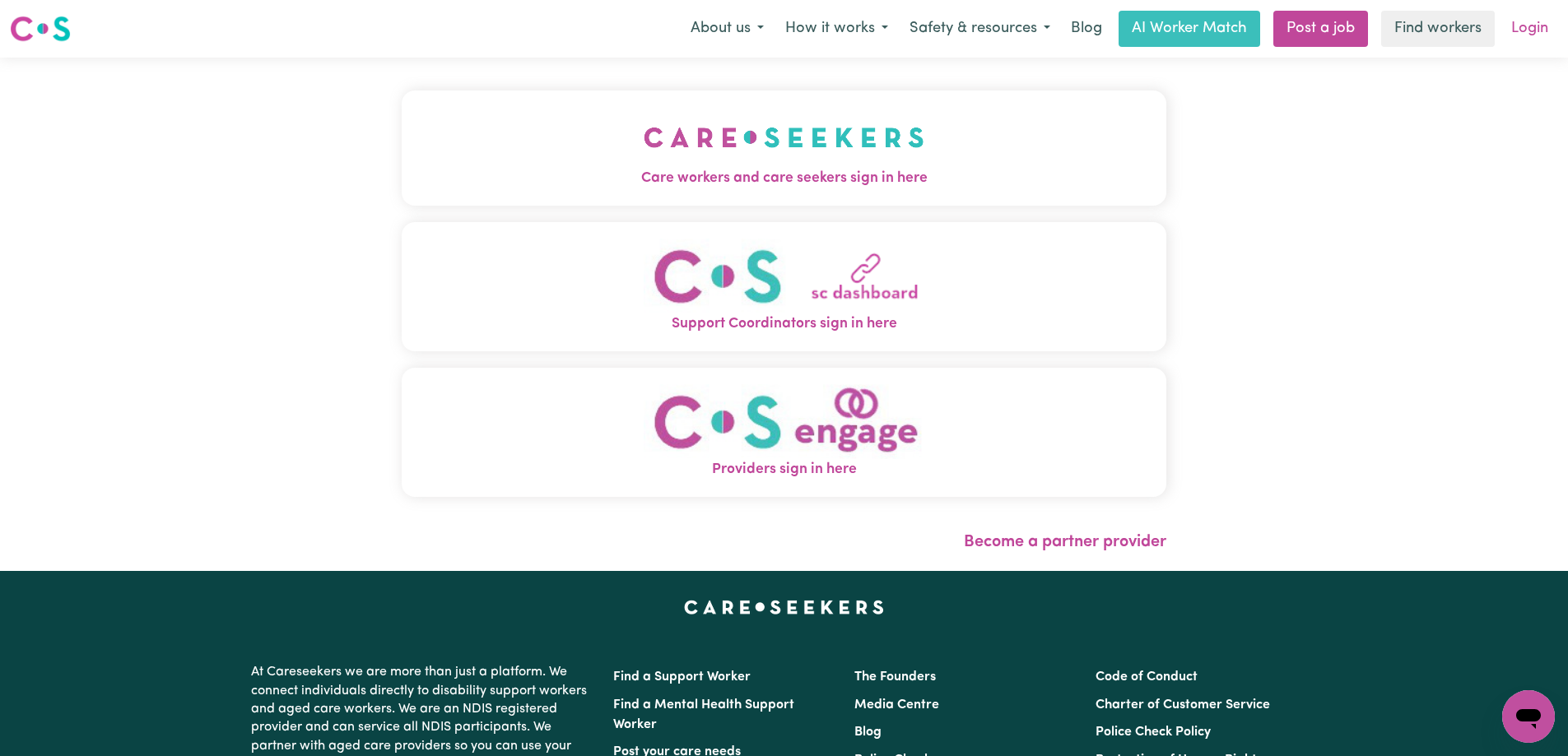
click at [1528, 28] on link "Login" at bounding box center [1529, 29] width 57 height 36
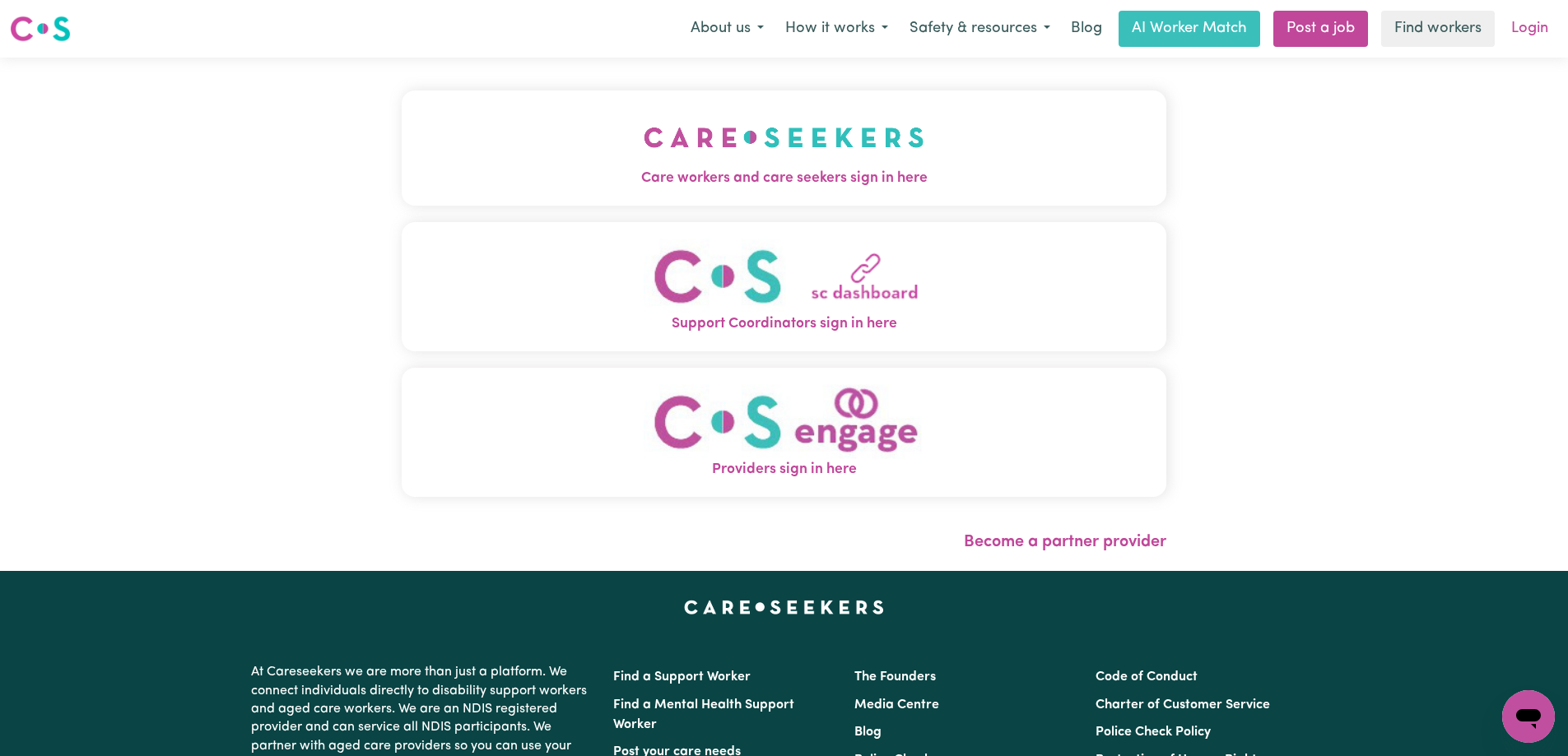
click at [1528, 28] on link "Login" at bounding box center [1529, 29] width 57 height 36
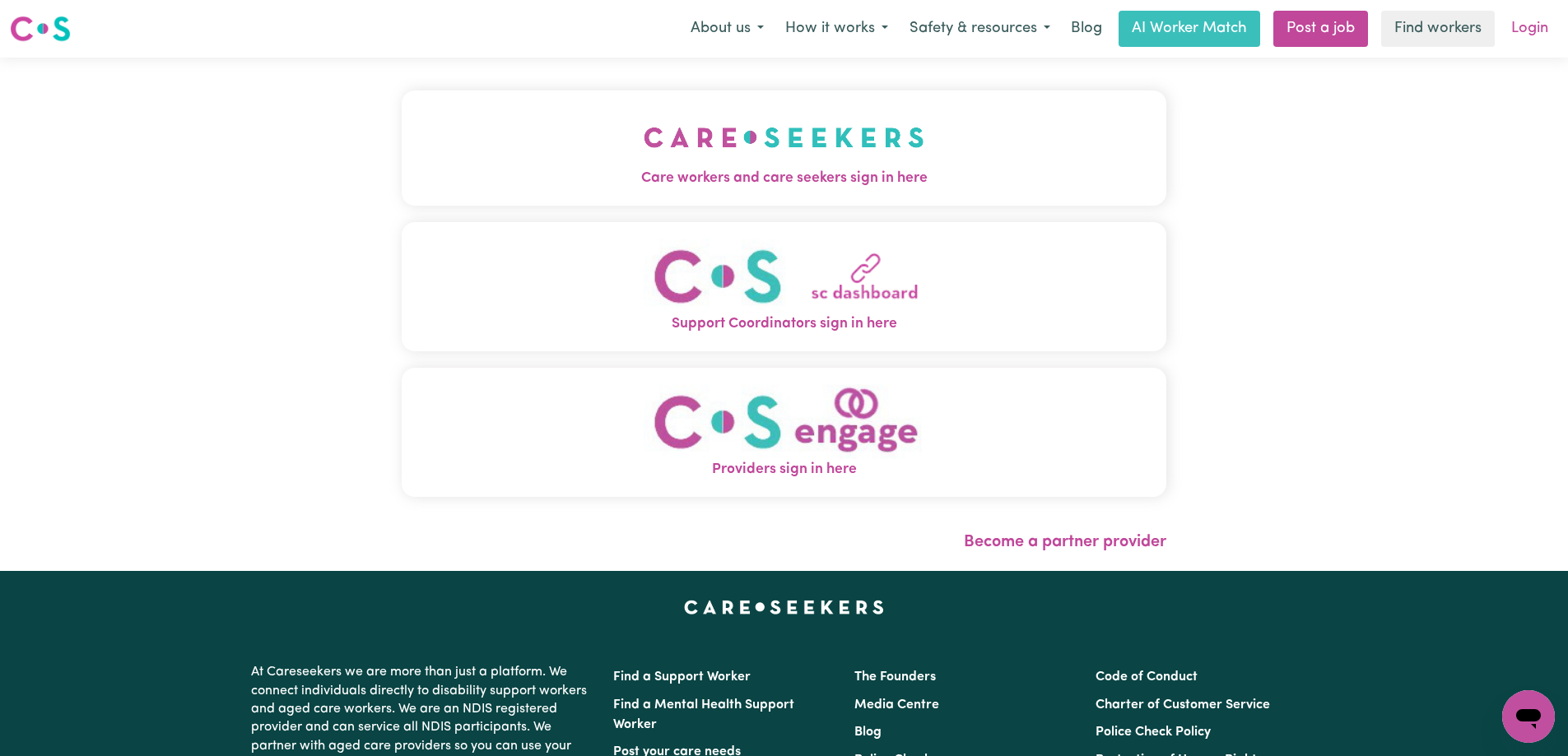
click at [1528, 28] on link "Login" at bounding box center [1529, 29] width 57 height 36
click at [1531, 18] on link "Login" at bounding box center [1529, 29] width 57 height 36
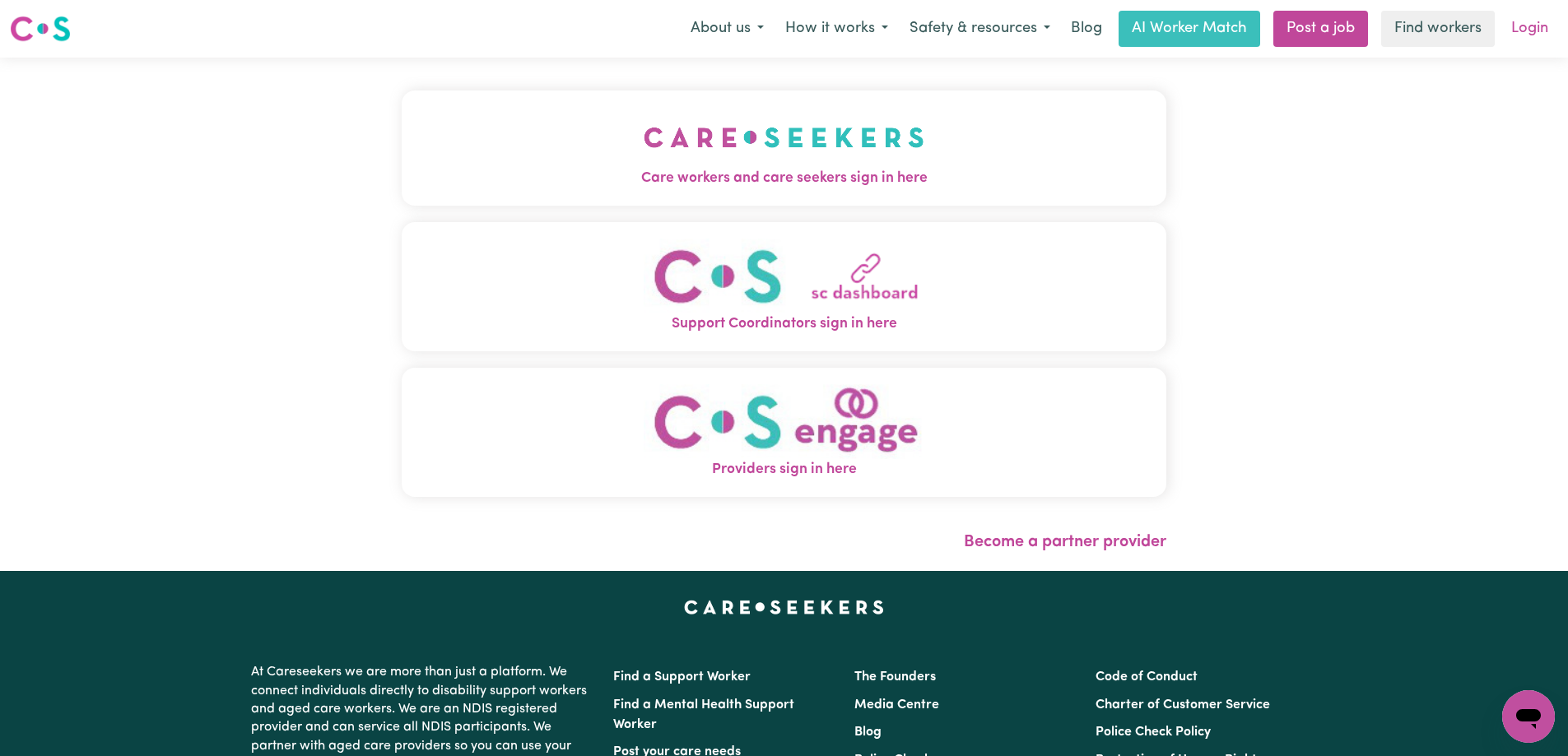
click at [1531, 18] on link "Login" at bounding box center [1529, 29] width 57 height 36
click at [1532, 42] on link "Login" at bounding box center [1529, 29] width 57 height 36
click at [1532, 36] on link "Login" at bounding box center [1529, 29] width 57 height 36
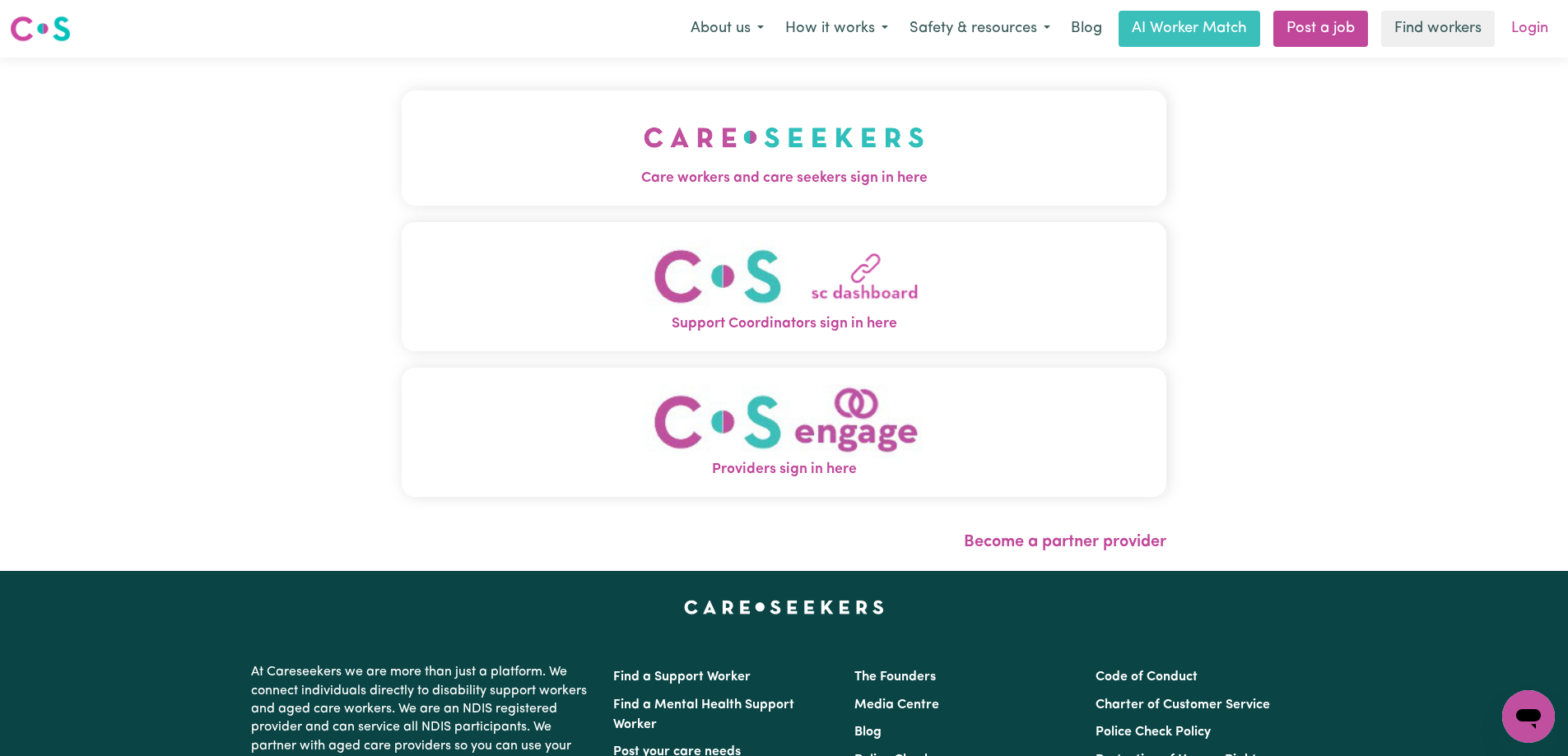
click at [1532, 36] on link "Login" at bounding box center [1529, 29] width 57 height 36
click at [39, 33] on img at bounding box center [40, 28] width 61 height 30
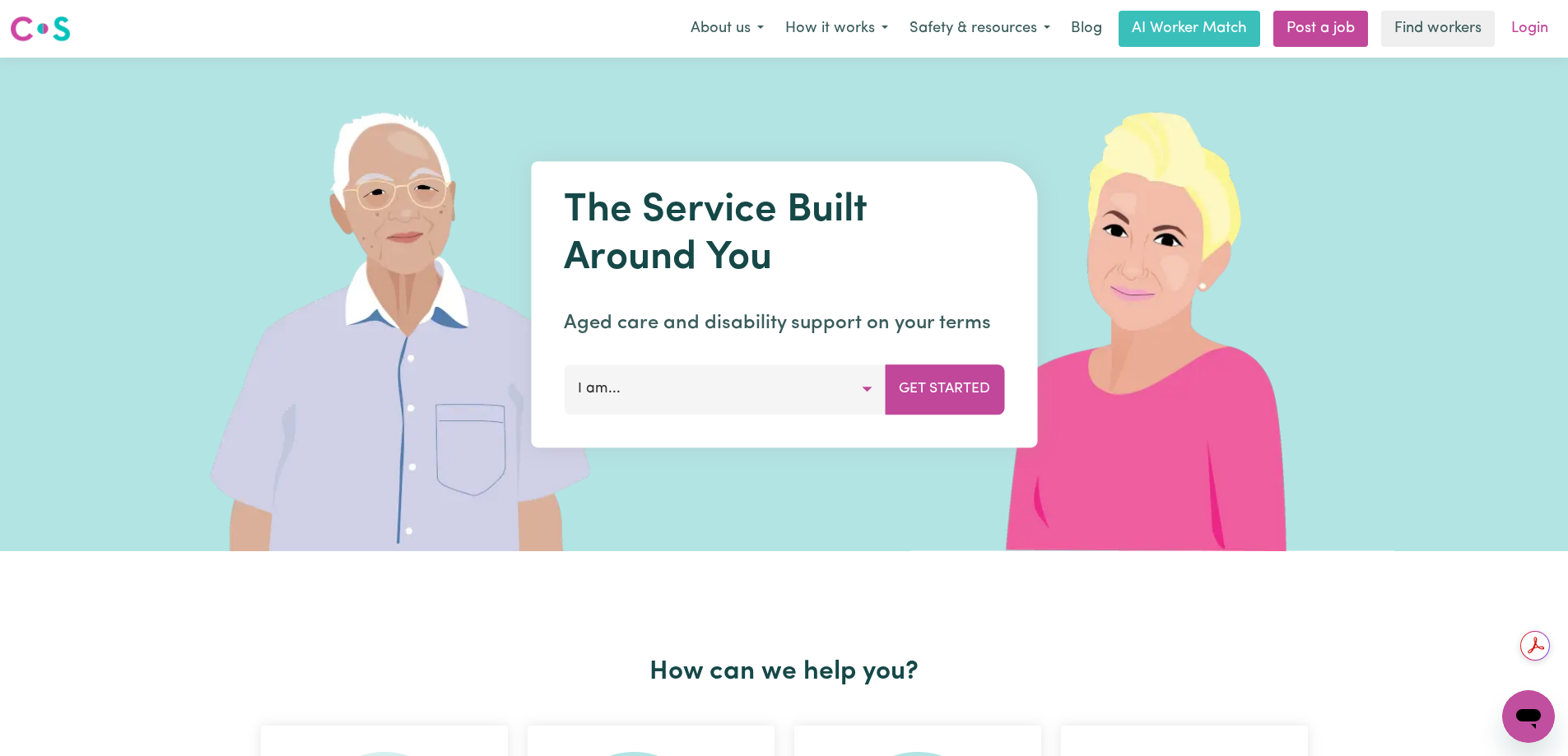
click at [1535, 30] on link "Login" at bounding box center [1529, 29] width 57 height 36
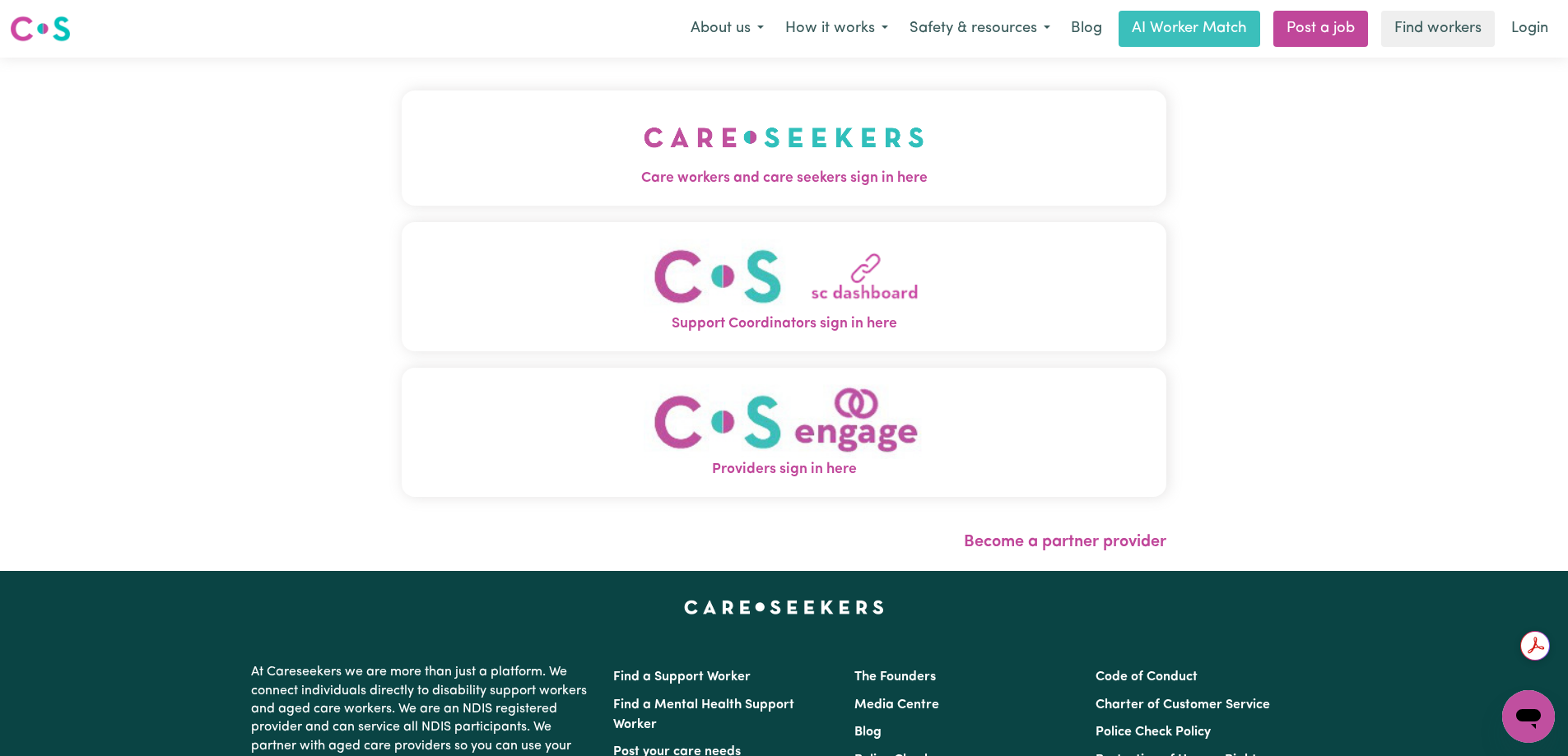
click at [1535, 30] on link "Login" at bounding box center [1529, 29] width 57 height 36
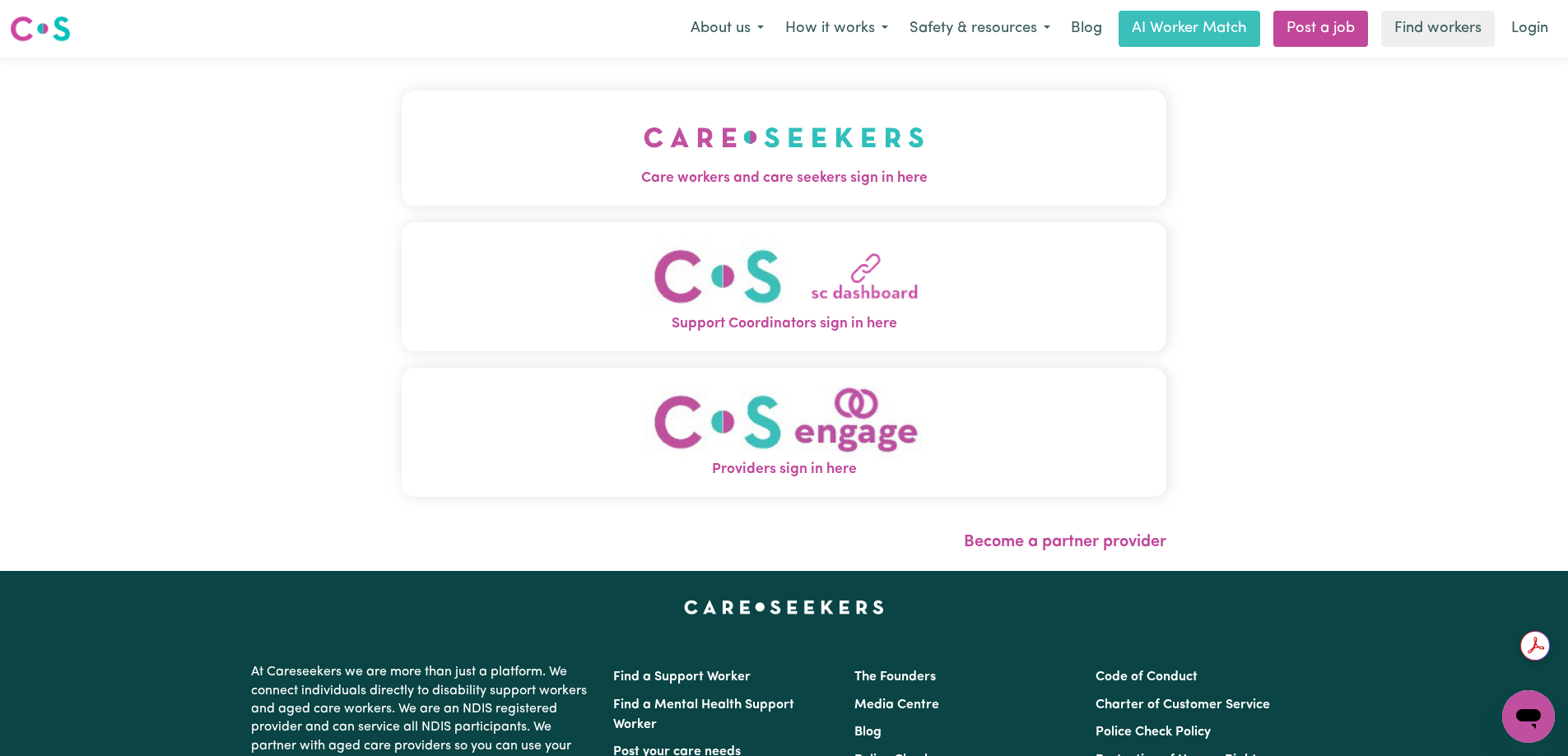
click at [1535, 30] on link "Login" at bounding box center [1529, 29] width 57 height 36
click at [42, 40] on img at bounding box center [40, 28] width 61 height 30
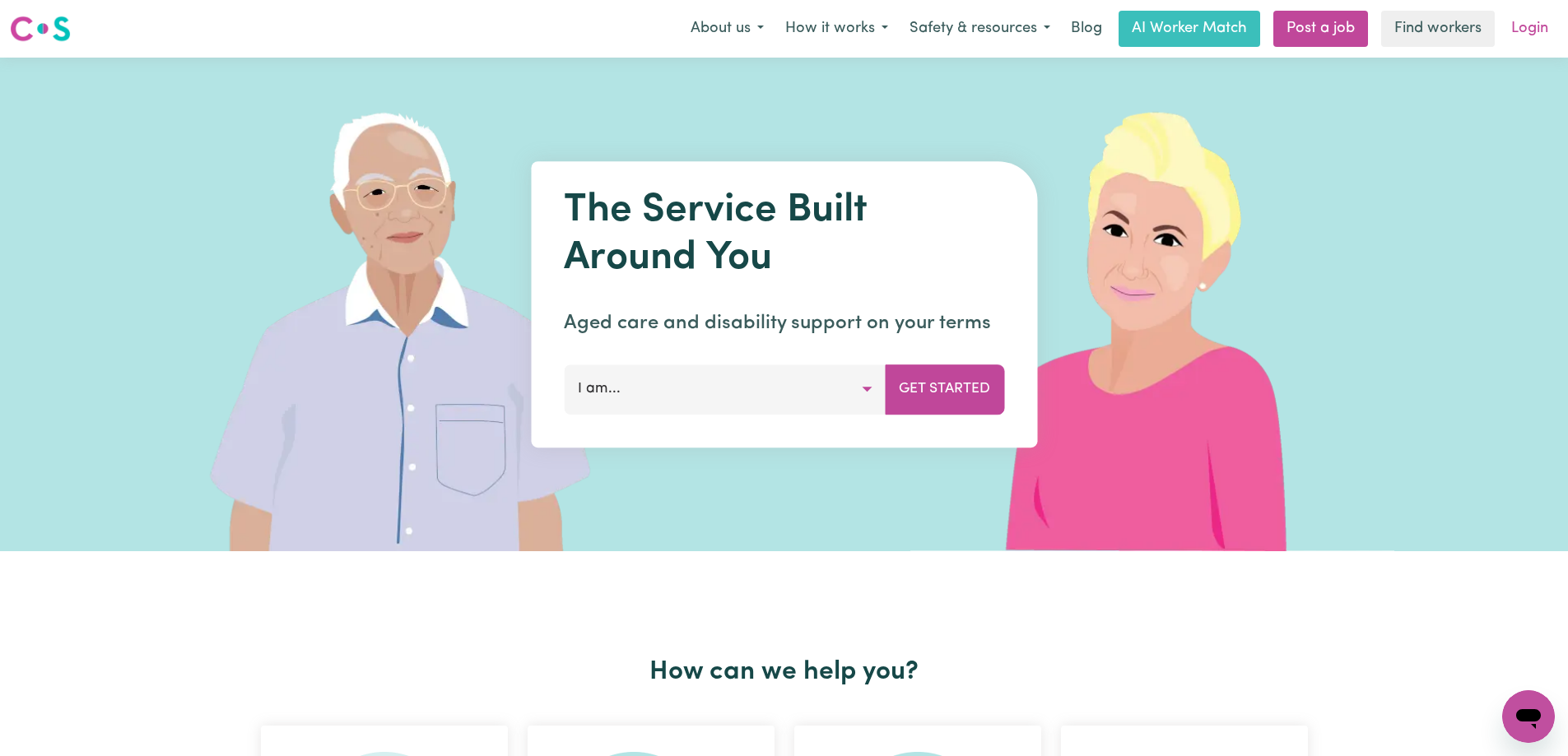
click at [1540, 23] on link "Login" at bounding box center [1529, 29] width 57 height 36
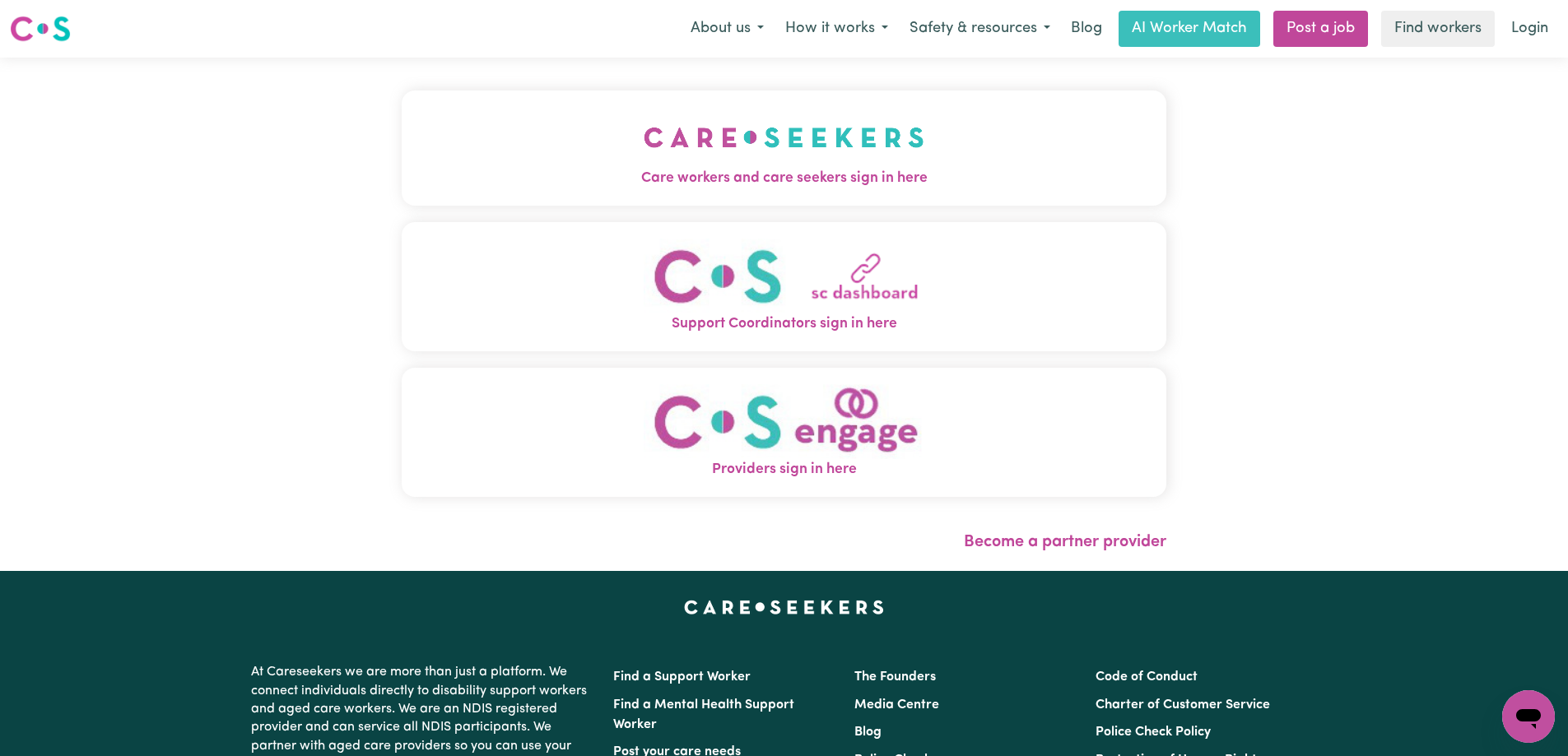
click at [798, 303] on img "Support Coordinators sign in here" at bounding box center [784, 275] width 280 height 75
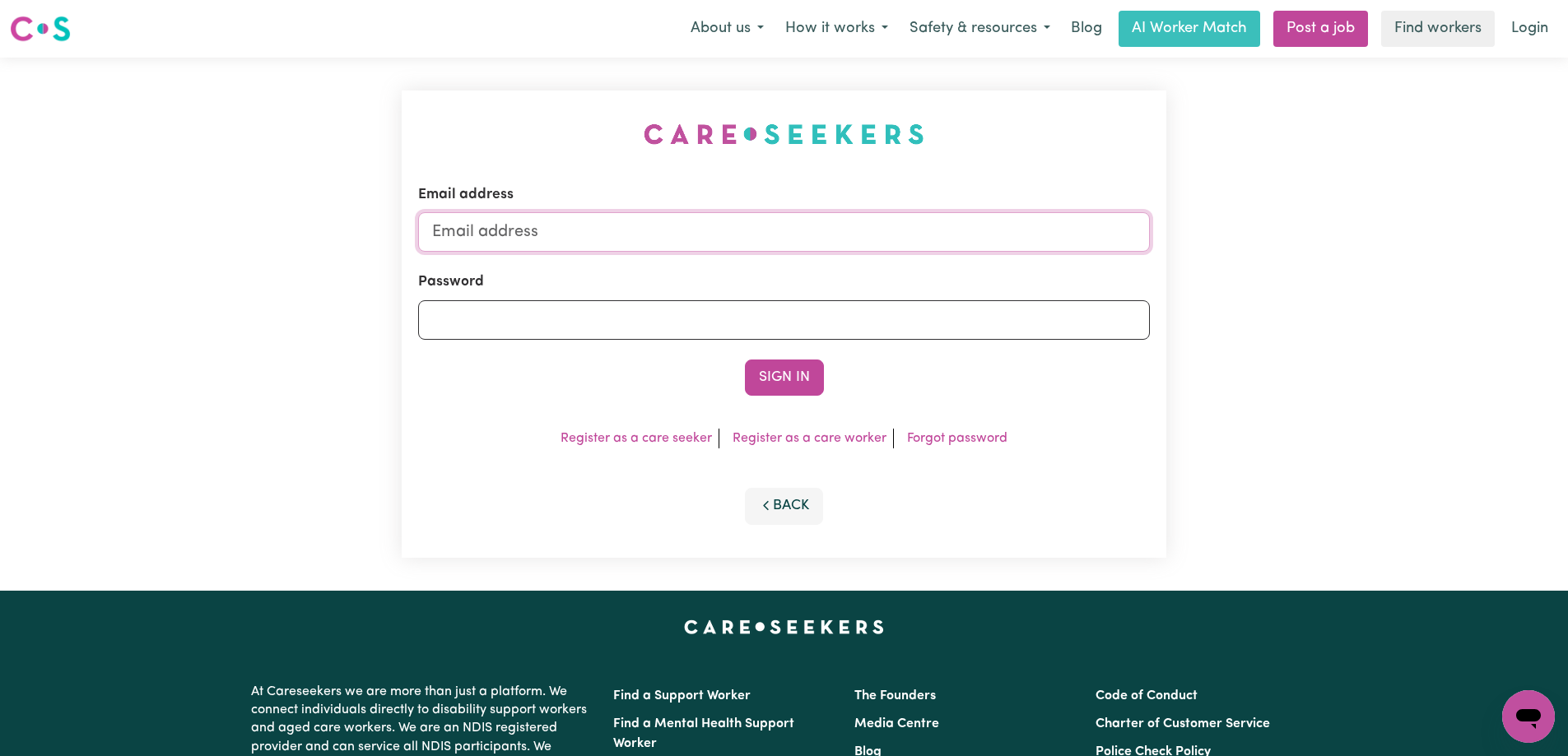
click at [582, 237] on input "Email address" at bounding box center [784, 232] width 731 height 40
click at [832, 219] on input "Email address" at bounding box center [784, 232] width 731 height 40
paste input "[PERSON_NAME][EMAIL_ADDRESS][DOMAIN_NAME]"
type input "[PERSON_NAME][EMAIL_ADDRESS][DOMAIN_NAME]"
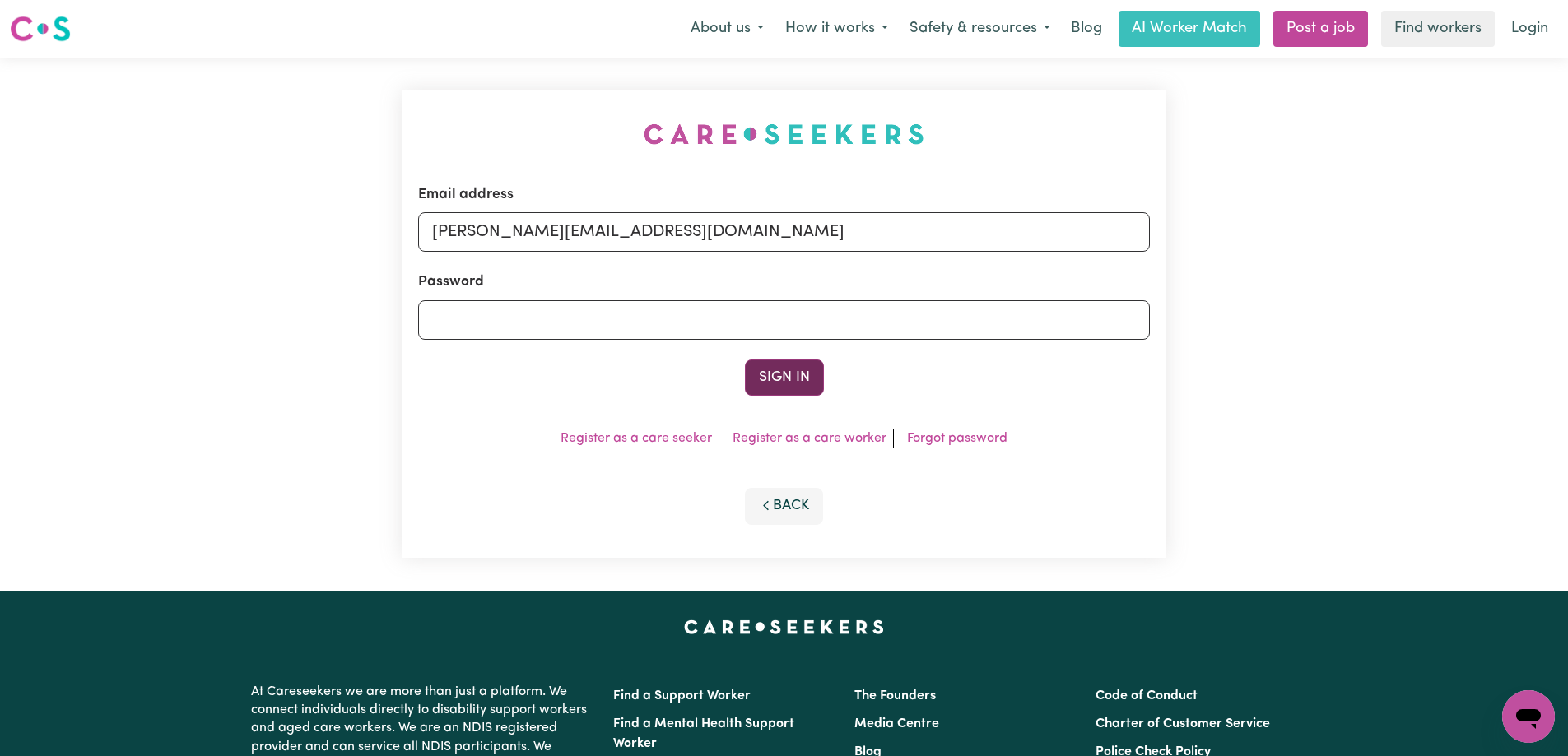
click at [775, 381] on button "Sign In" at bounding box center [784, 378] width 79 height 36
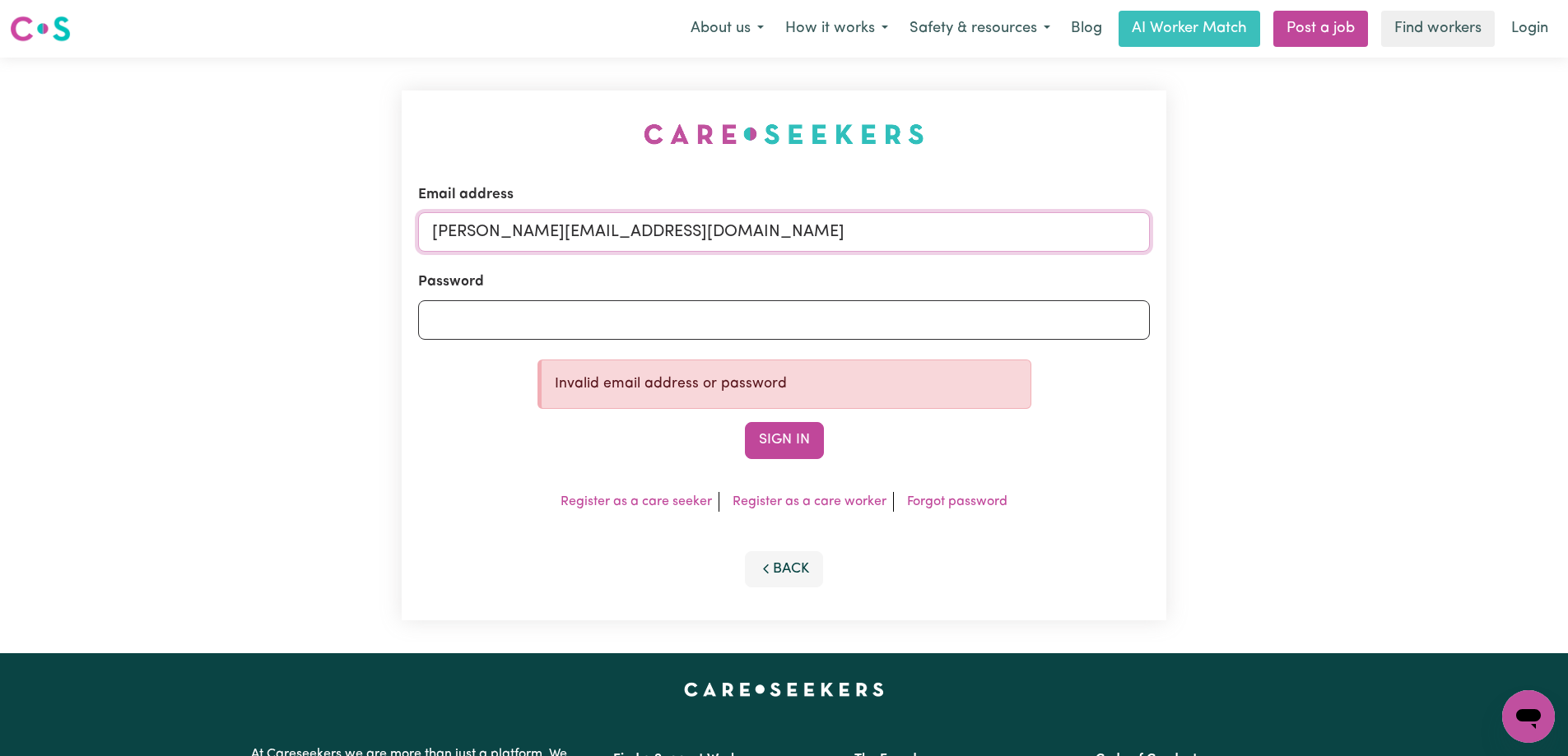
click at [703, 230] on input "[PERSON_NAME][EMAIL_ADDRESS][DOMAIN_NAME]" at bounding box center [784, 232] width 731 height 40
click at [433, 232] on input "[PERSON_NAME][EMAIL_ADDRESS][DOMAIN_NAME]" at bounding box center [784, 232] width 731 height 40
click at [253, 313] on div "Email address [PERSON_NAME][EMAIL_ADDRESS][DOMAIN_NAME] Password Invalid email …" at bounding box center [784, 355] width 1568 height 595
click at [249, 322] on div "Email address [PERSON_NAME][EMAIL_ADDRESS][DOMAIN_NAME] Password Invalid email …" at bounding box center [784, 355] width 1568 height 595
click at [784, 439] on button "Sign In" at bounding box center [784, 440] width 79 height 36
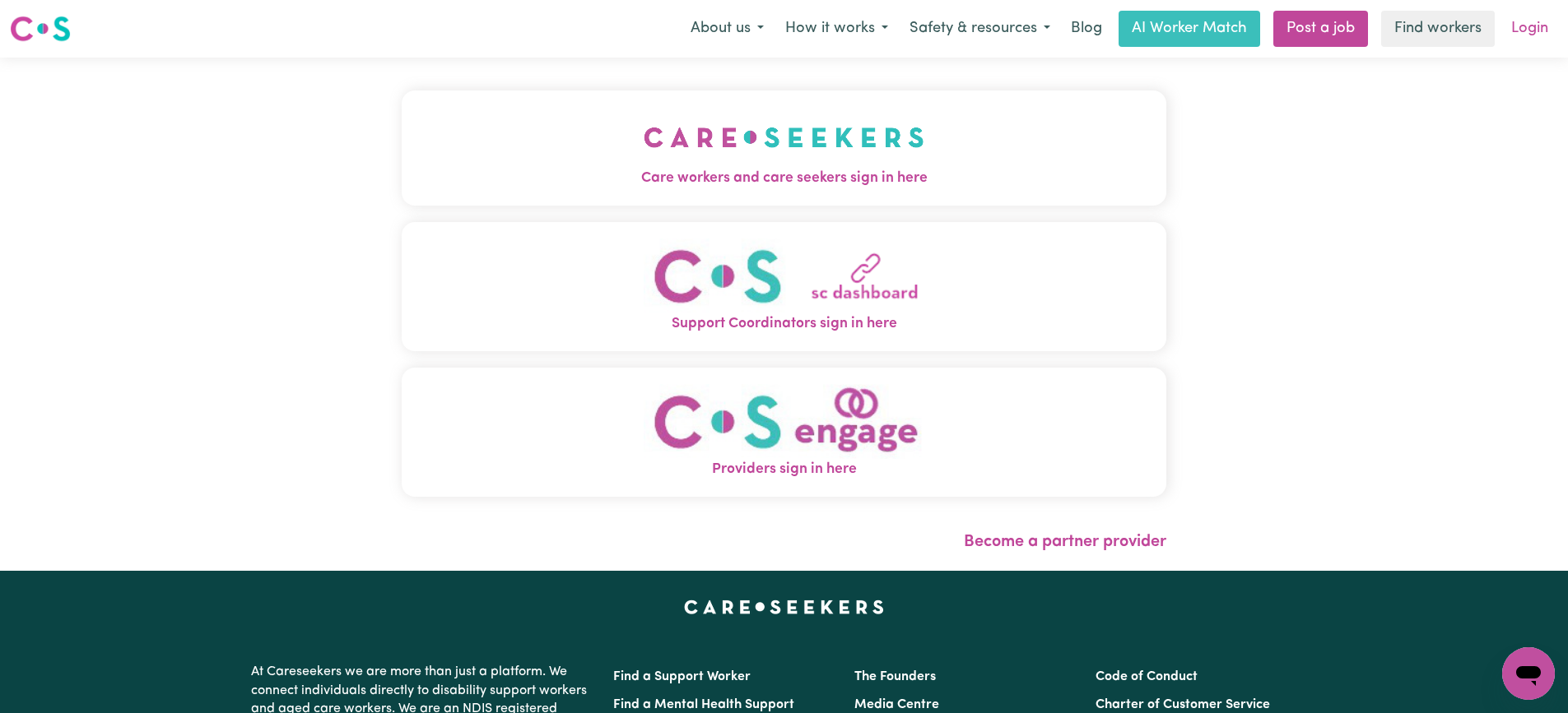
click at [1537, 33] on link "Login" at bounding box center [1529, 29] width 57 height 36
click at [1536, 31] on link "Login" at bounding box center [1529, 29] width 57 height 36
click at [1533, 26] on link "Login" at bounding box center [1529, 29] width 57 height 36
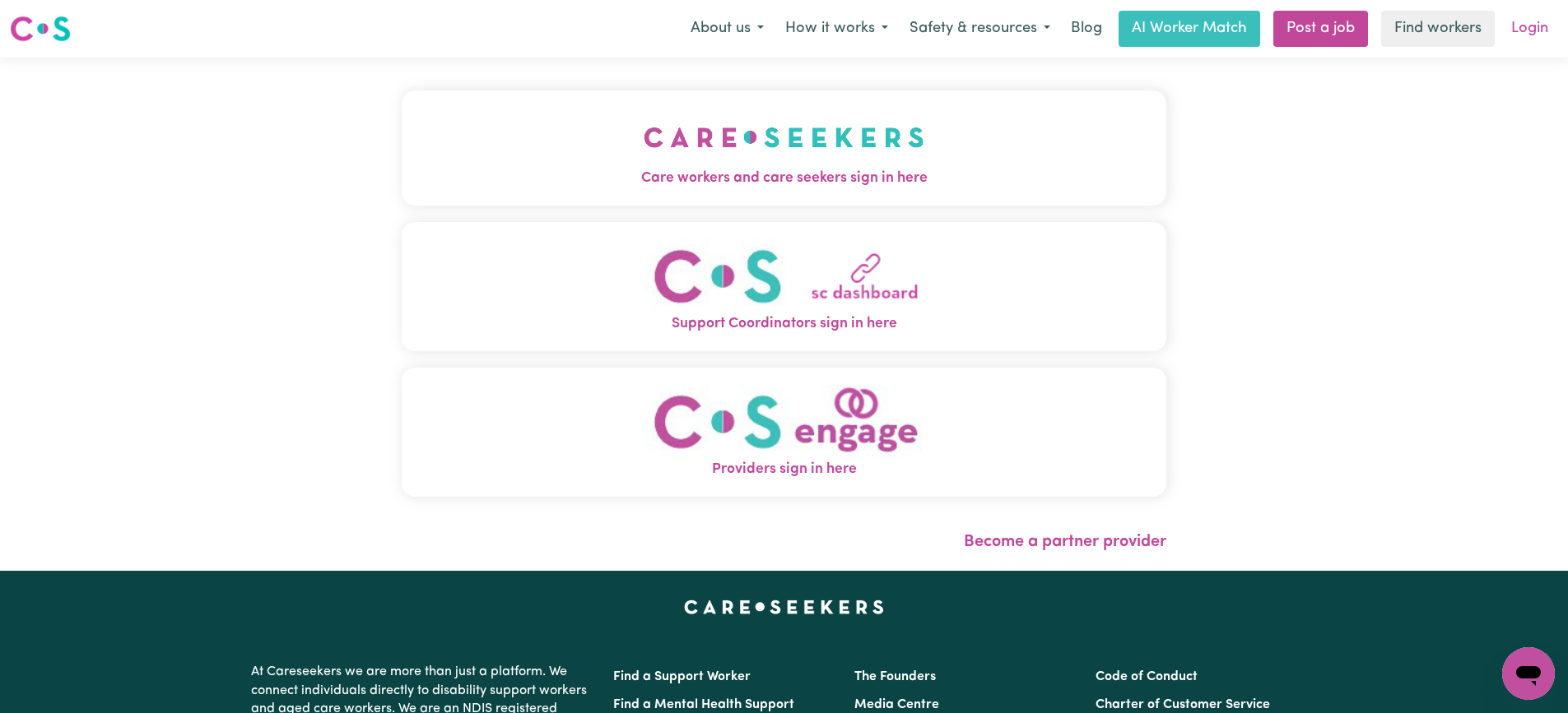
click at [1533, 26] on link "Login" at bounding box center [1529, 29] width 57 height 36
click at [1535, 30] on link "Login" at bounding box center [1529, 29] width 57 height 36
click at [1535, 31] on link "Login" at bounding box center [1529, 29] width 57 height 36
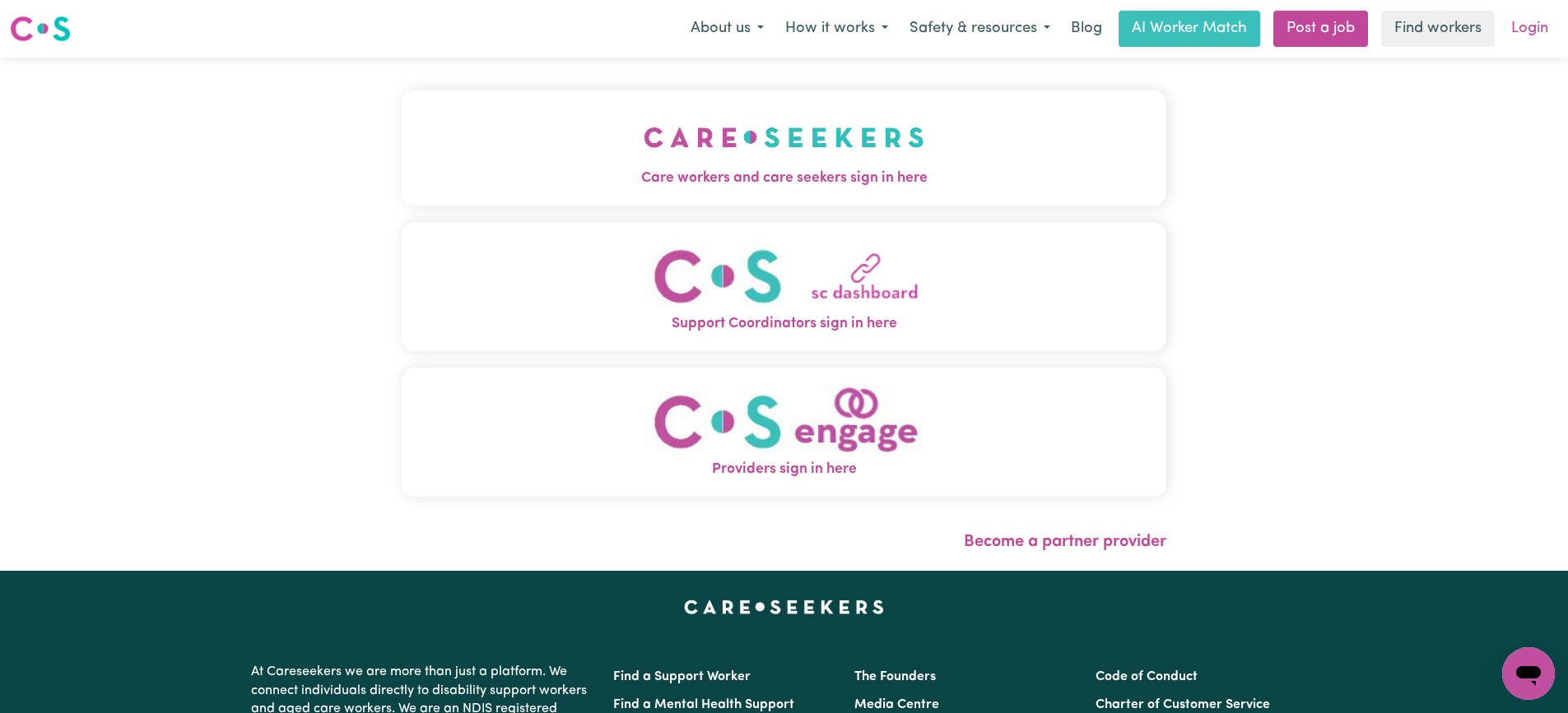
click at [1535, 31] on link "Login" at bounding box center [1529, 29] width 57 height 36
click at [1520, 24] on link "Login" at bounding box center [1529, 29] width 57 height 36
click at [1526, 36] on link "Login" at bounding box center [1529, 29] width 57 height 36
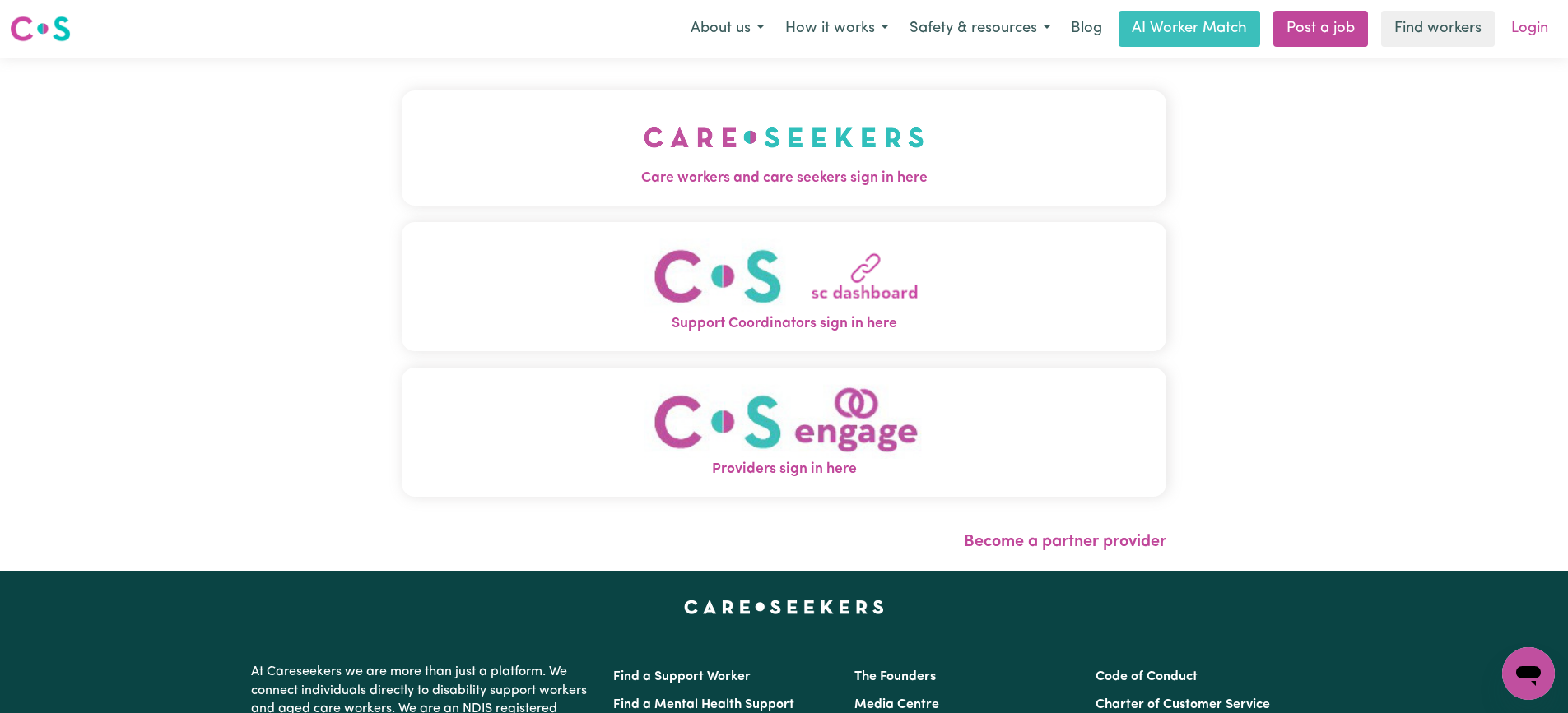
click at [1526, 36] on link "Login" at bounding box center [1529, 29] width 57 height 36
